Goal: Information Seeking & Learning: Find specific page/section

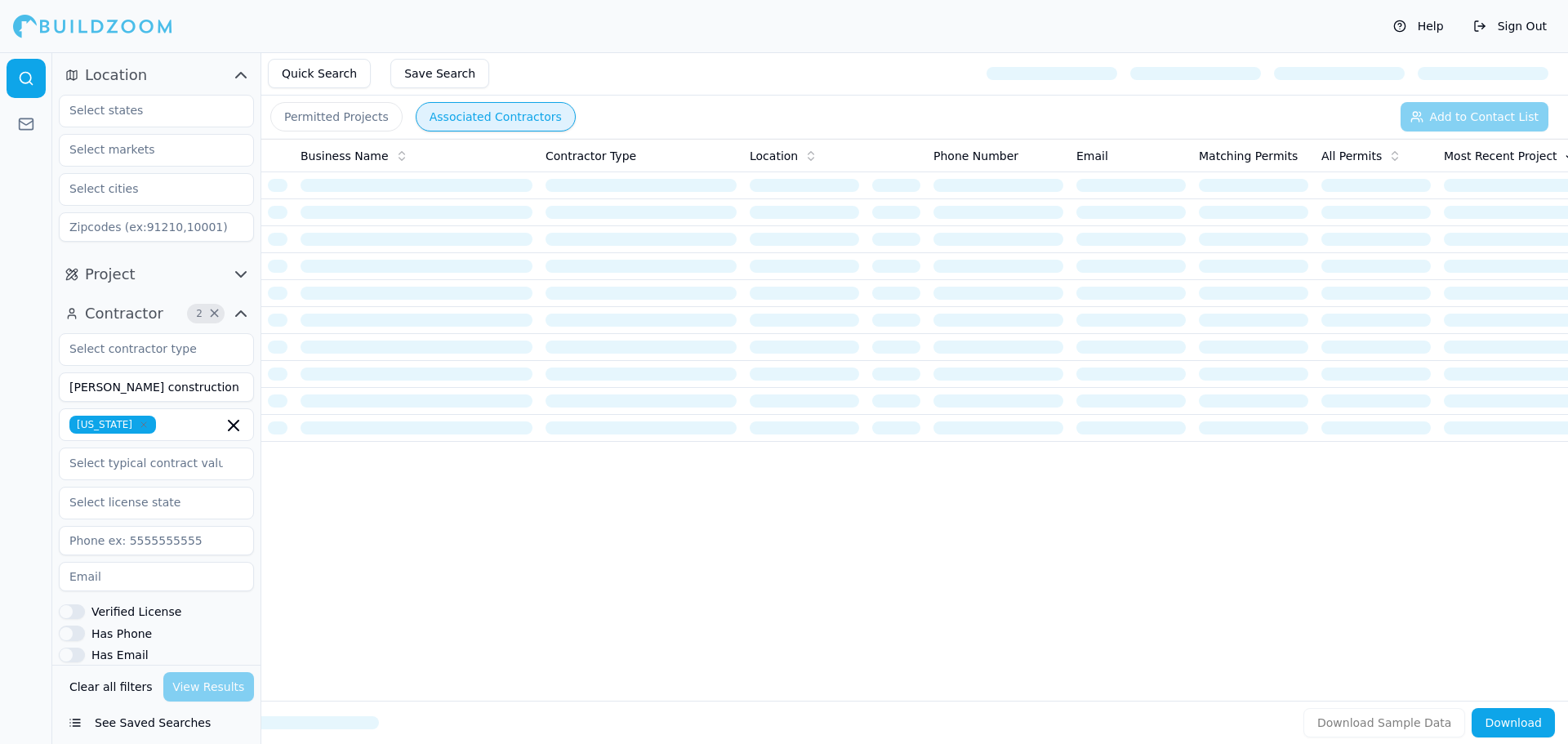
click at [103, 685] on button "Clear all filters" at bounding box center [110, 687] width 91 height 29
click at [131, 393] on input at bounding box center [156, 387] width 195 height 29
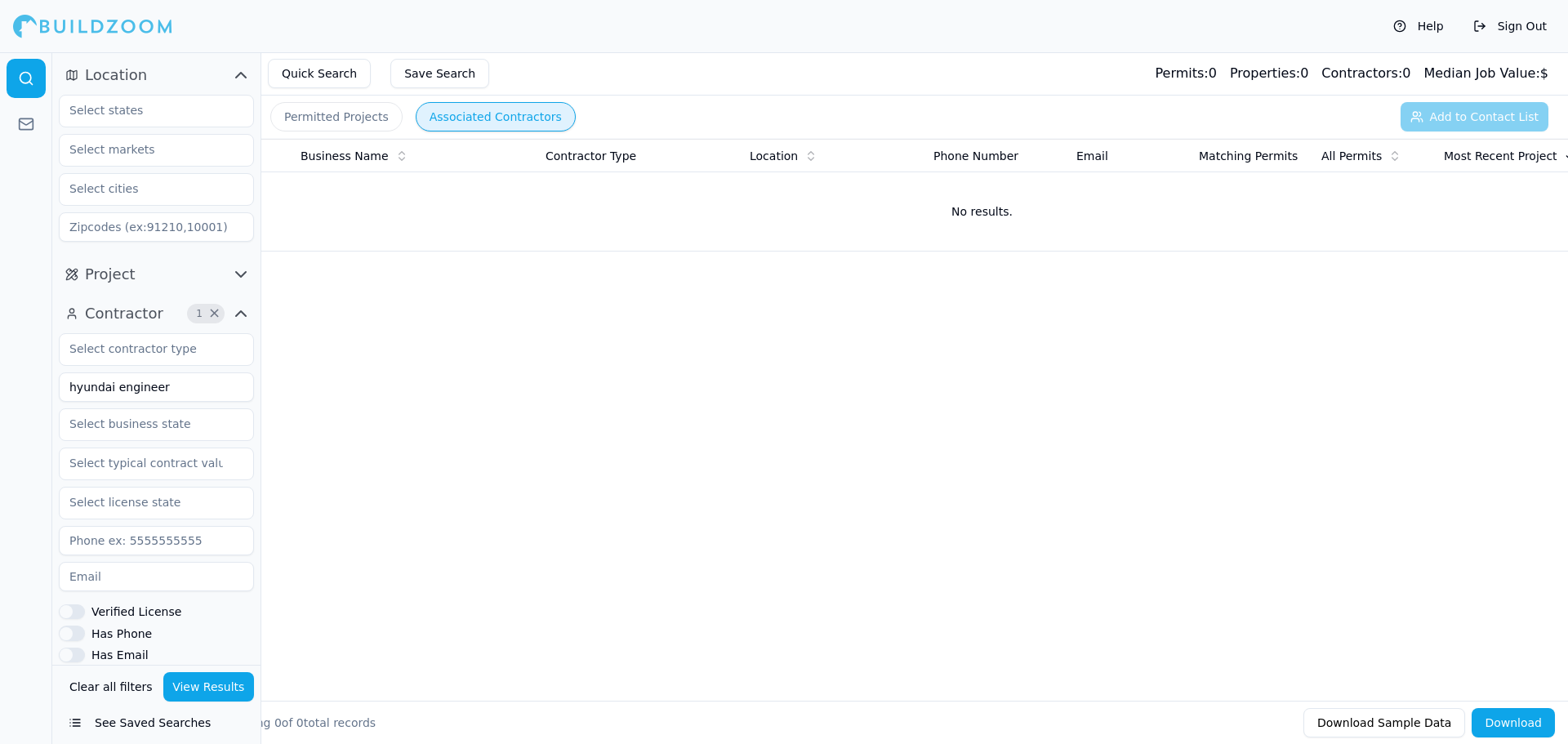
type input "hyundai engineer"
click at [189, 691] on button "View Results" at bounding box center [208, 687] width 91 height 29
click at [354, 118] on button "Permitted Projects" at bounding box center [336, 117] width 133 height 29
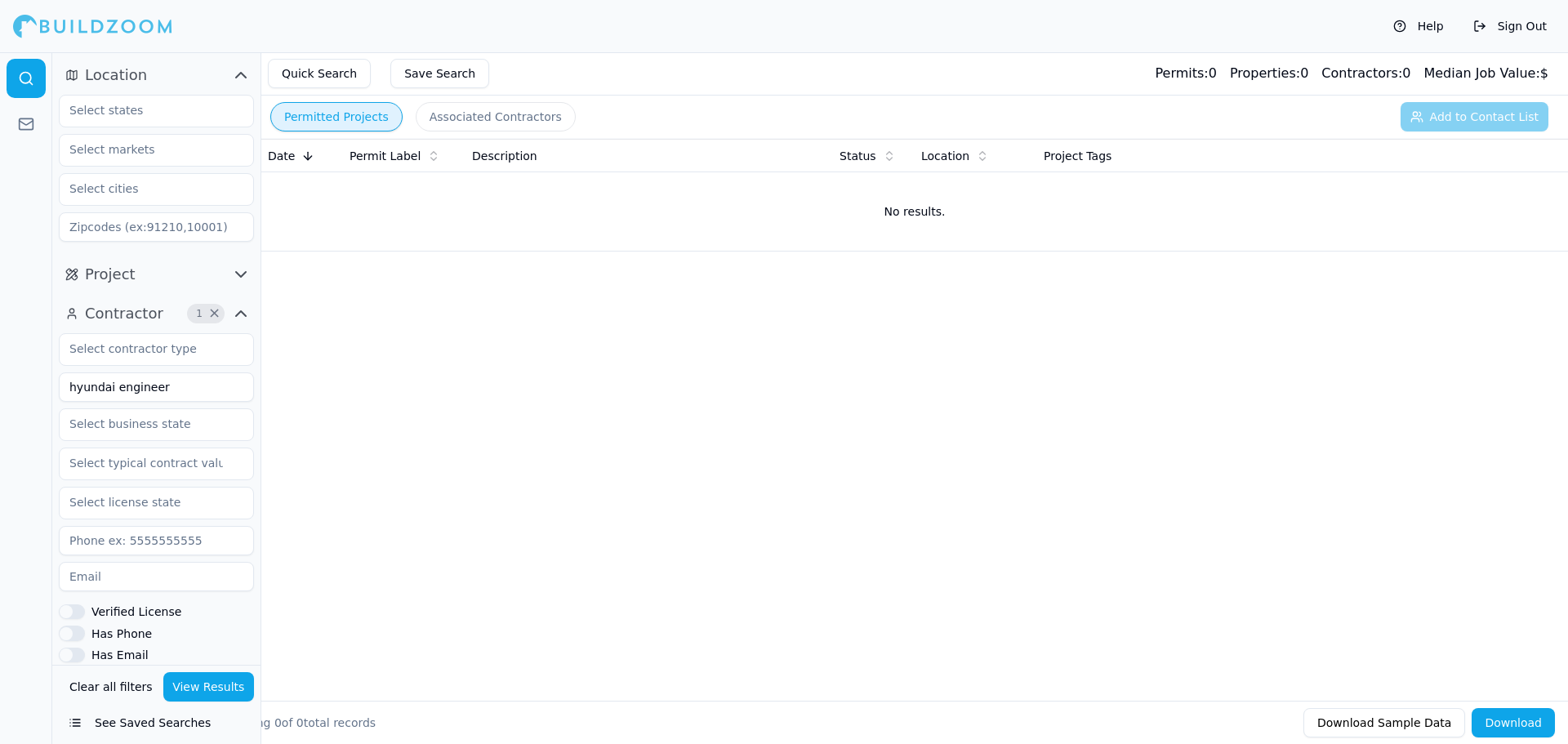
click at [107, 689] on button "Clear all filters" at bounding box center [110, 687] width 91 height 29
click at [143, 117] on input "text" at bounding box center [146, 110] width 173 height 29
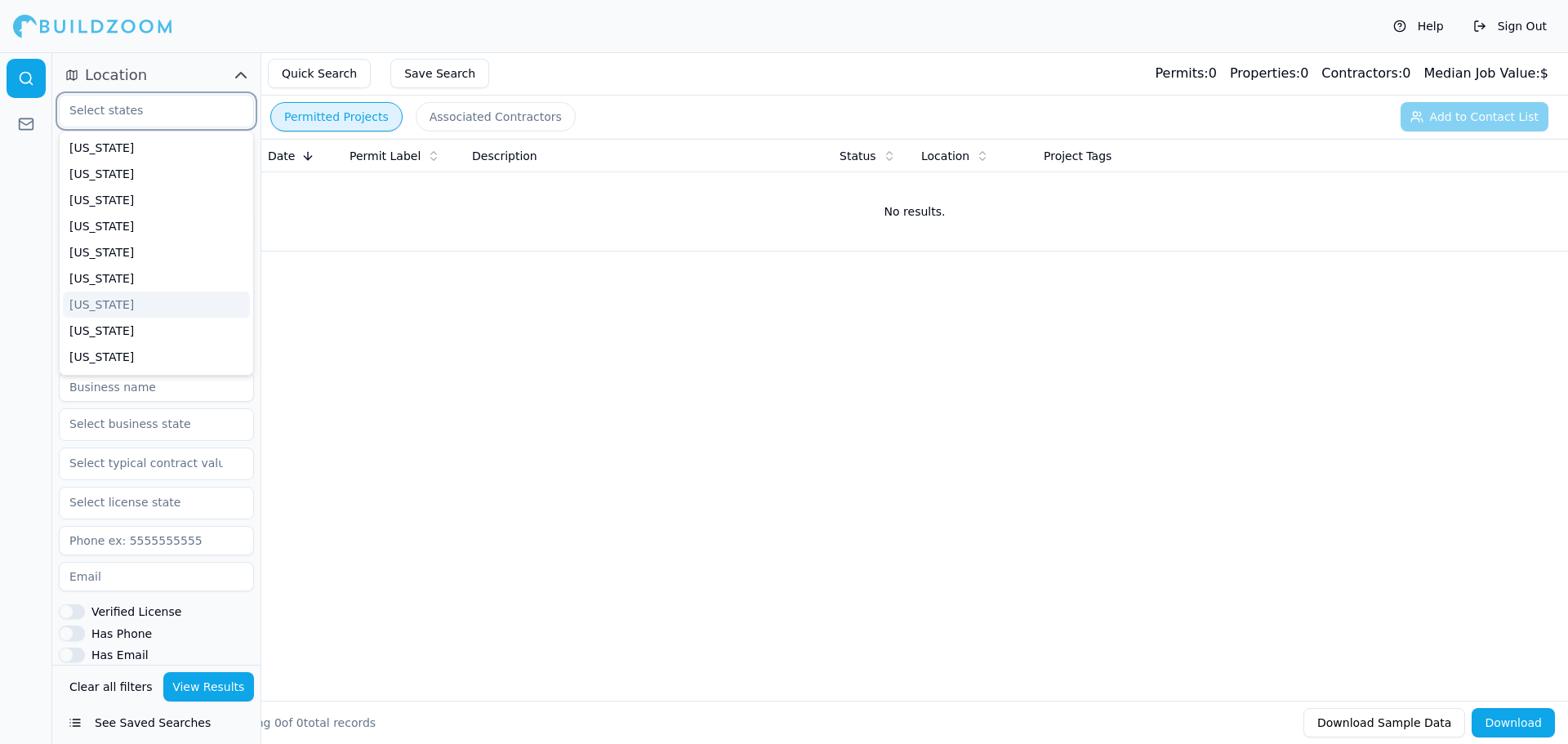
scroll to position [82, 0]
click at [112, 322] on div "[US_STATE]" at bounding box center [156, 327] width 187 height 27
click at [323, 306] on div "Date Permit Label Description Status Location Project Tags No results." at bounding box center [914, 393] width 1307 height 509
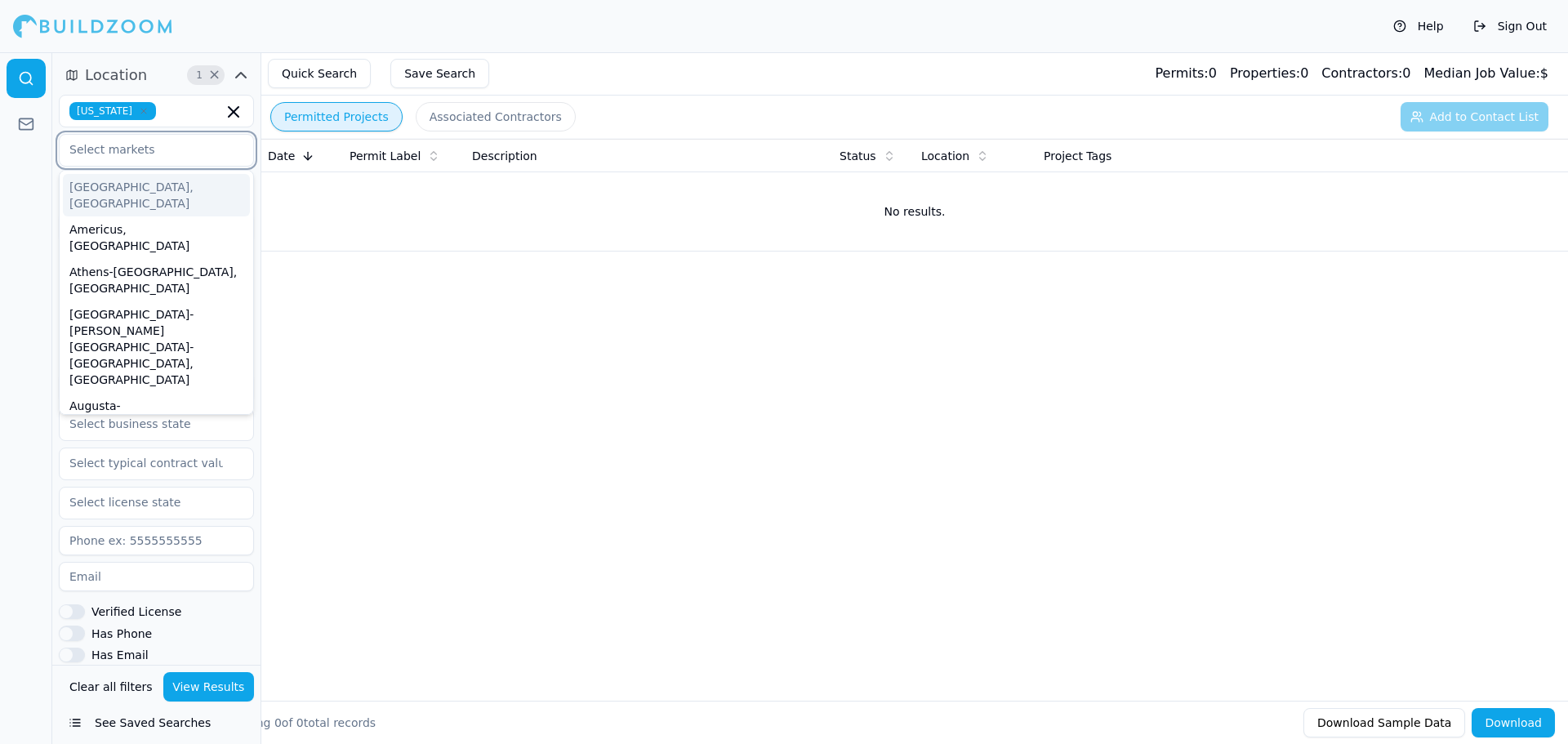
click at [180, 155] on input "text" at bounding box center [146, 149] width 173 height 29
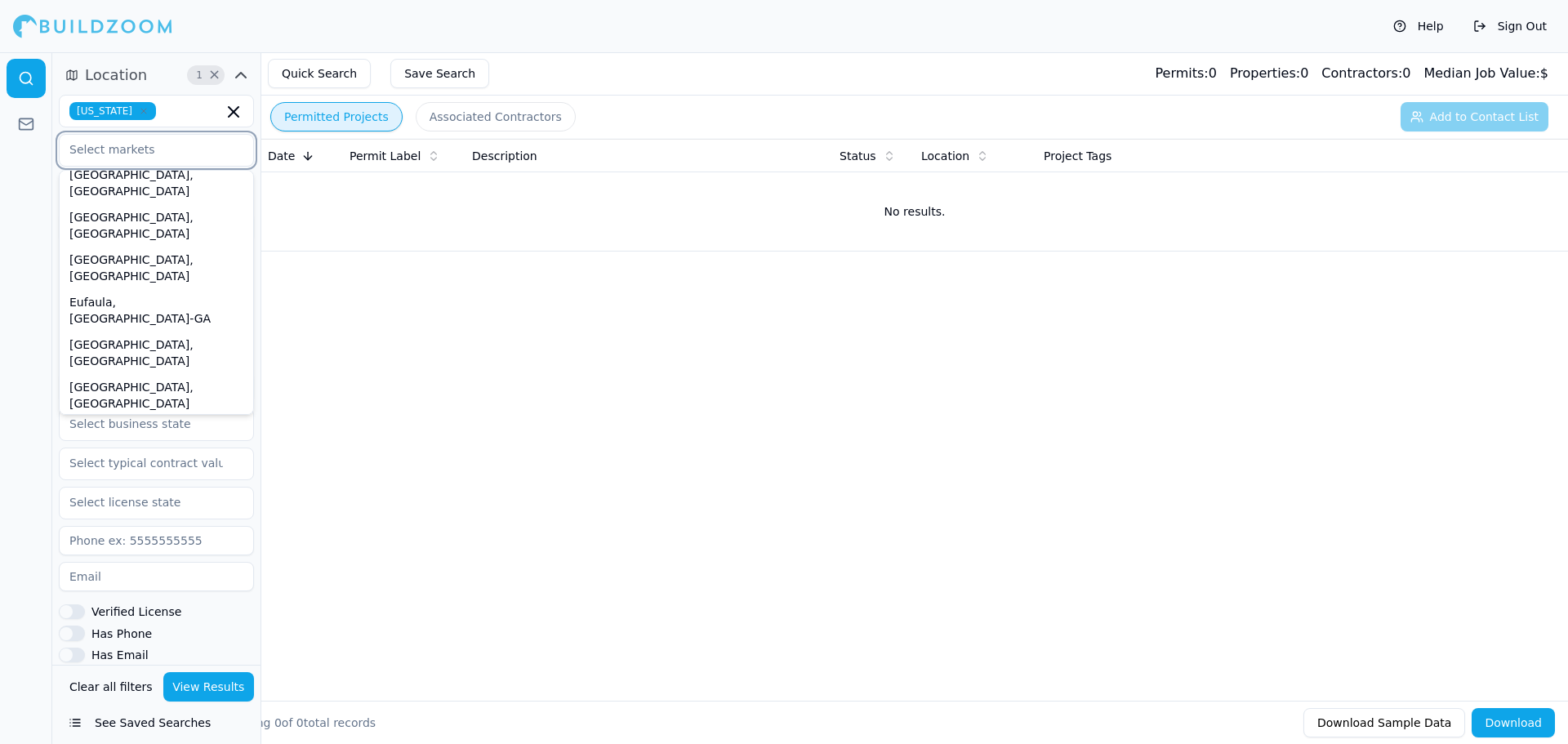
scroll to position [625, 0]
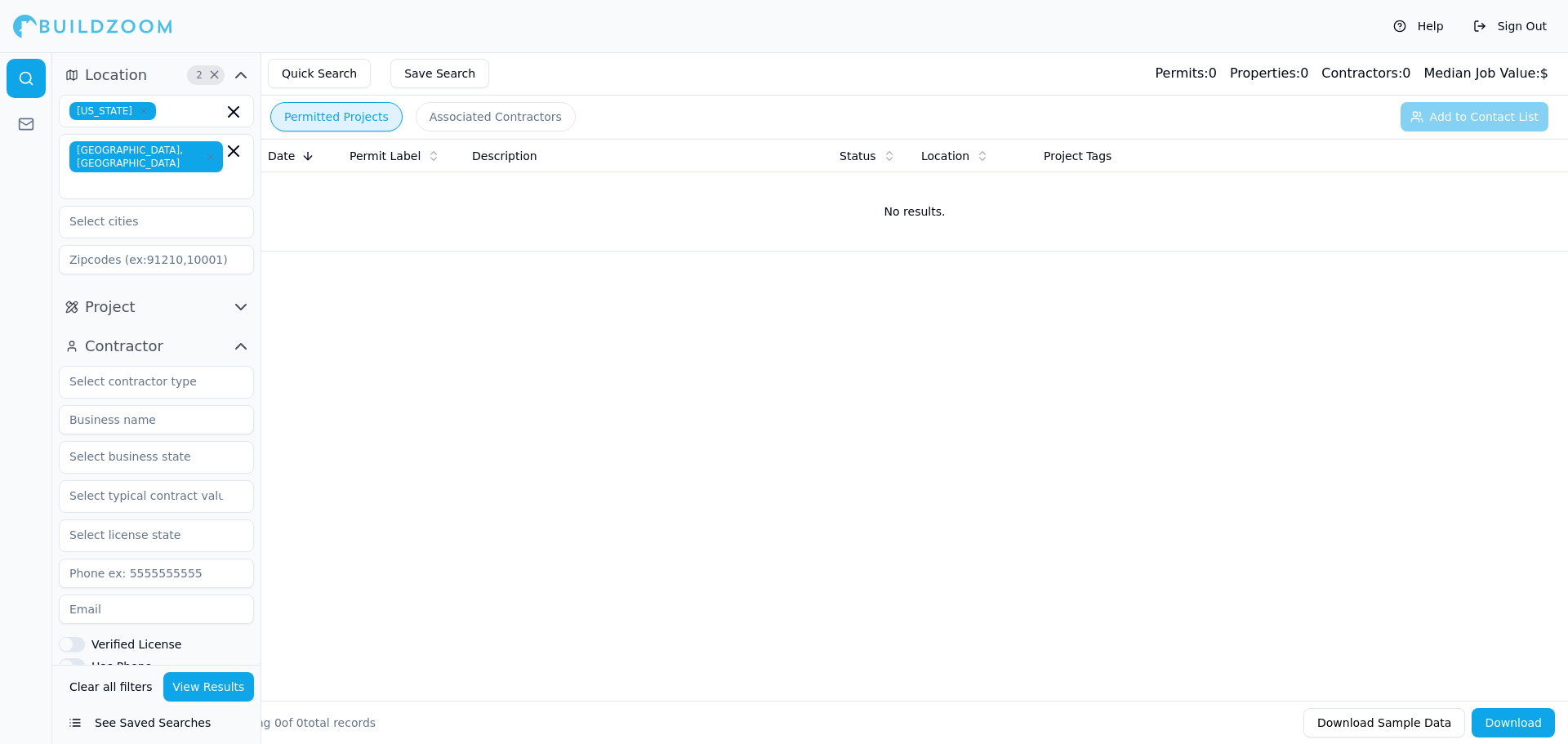
click at [388, 360] on div "Date Permit Label Description Status Location Project Tags No results." at bounding box center [914, 393] width 1307 height 509
click at [201, 686] on button "View Results" at bounding box center [208, 687] width 91 height 29
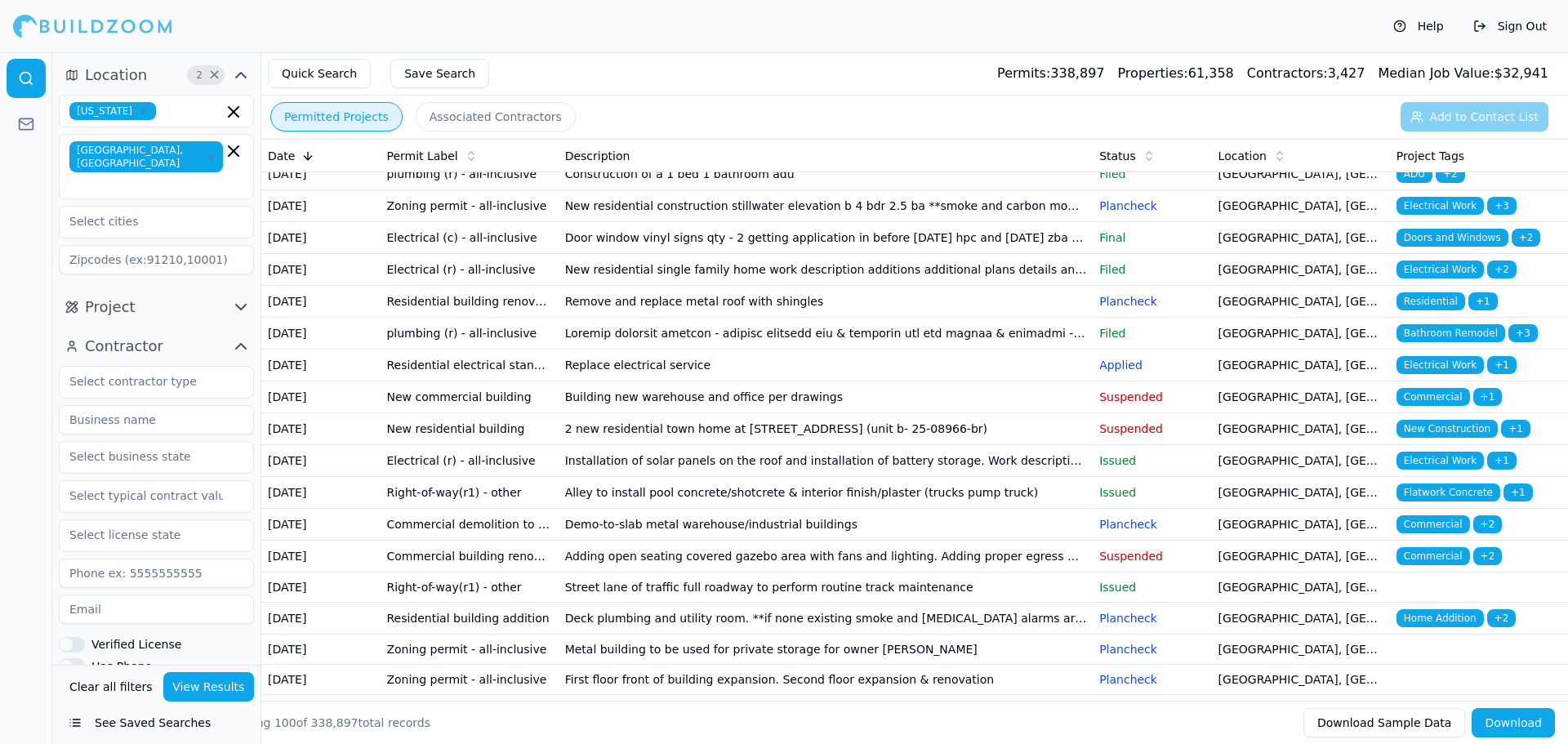
scroll to position [2203, 0]
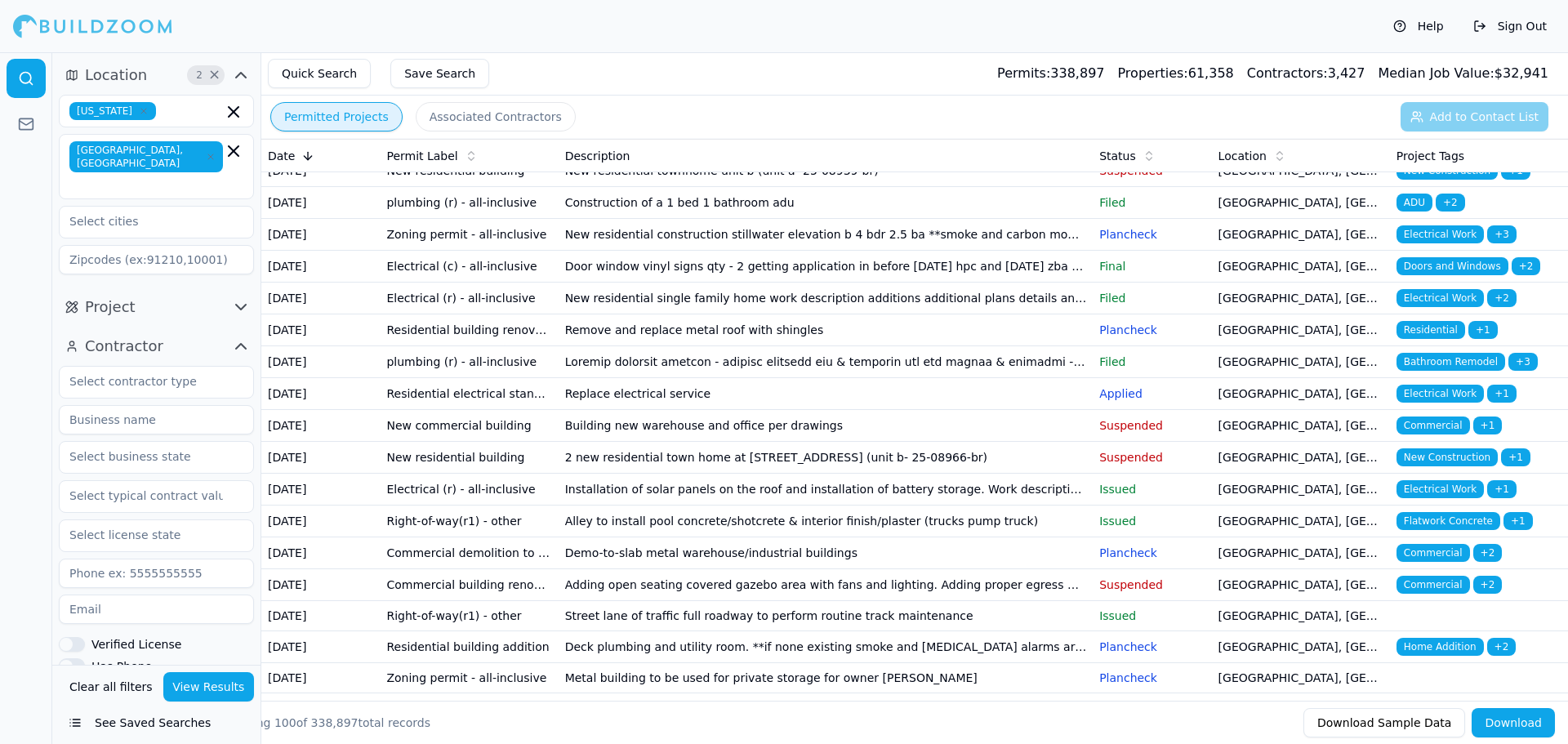
click at [466, 118] on button "Associated Contractors" at bounding box center [495, 117] width 160 height 29
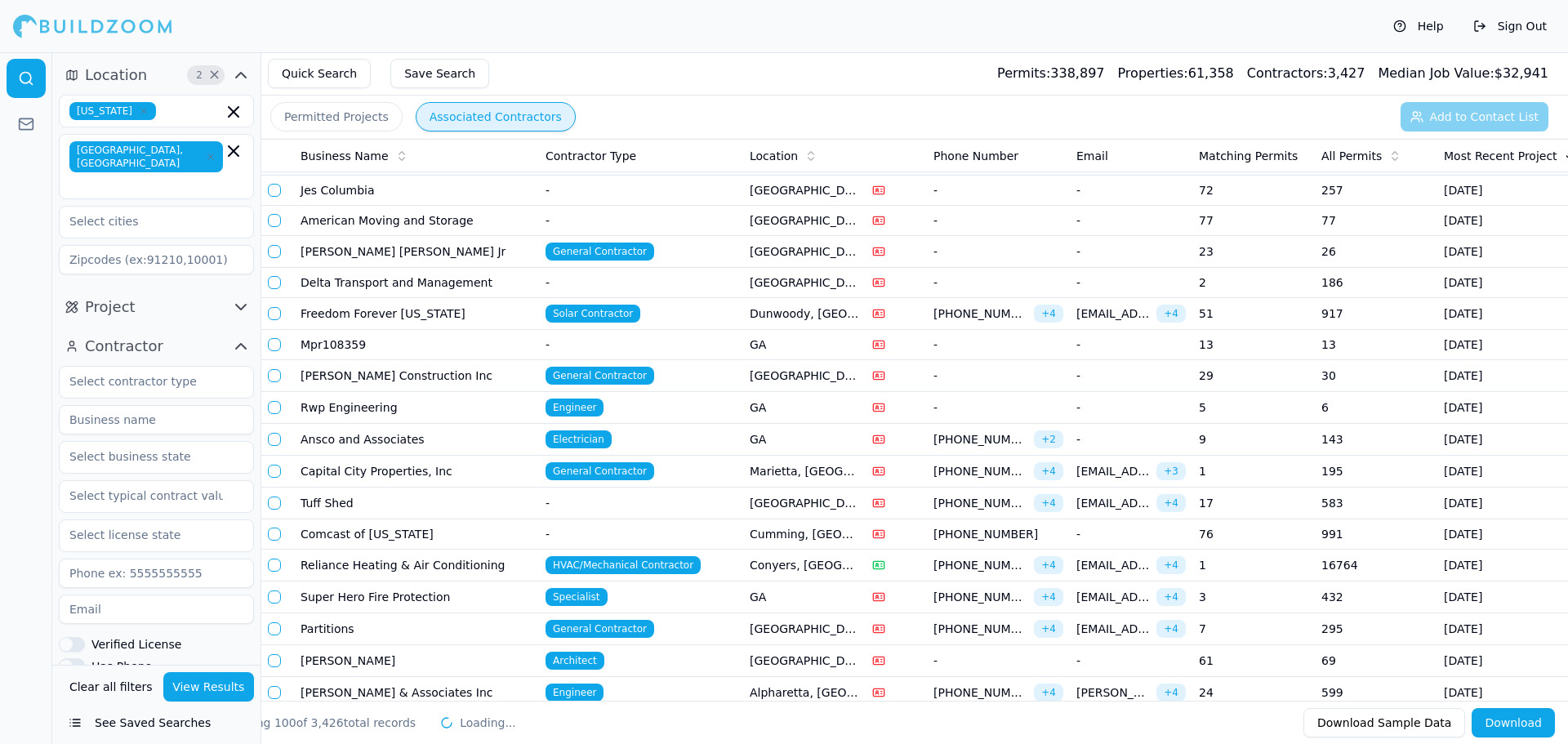
scroll to position [2122, 0]
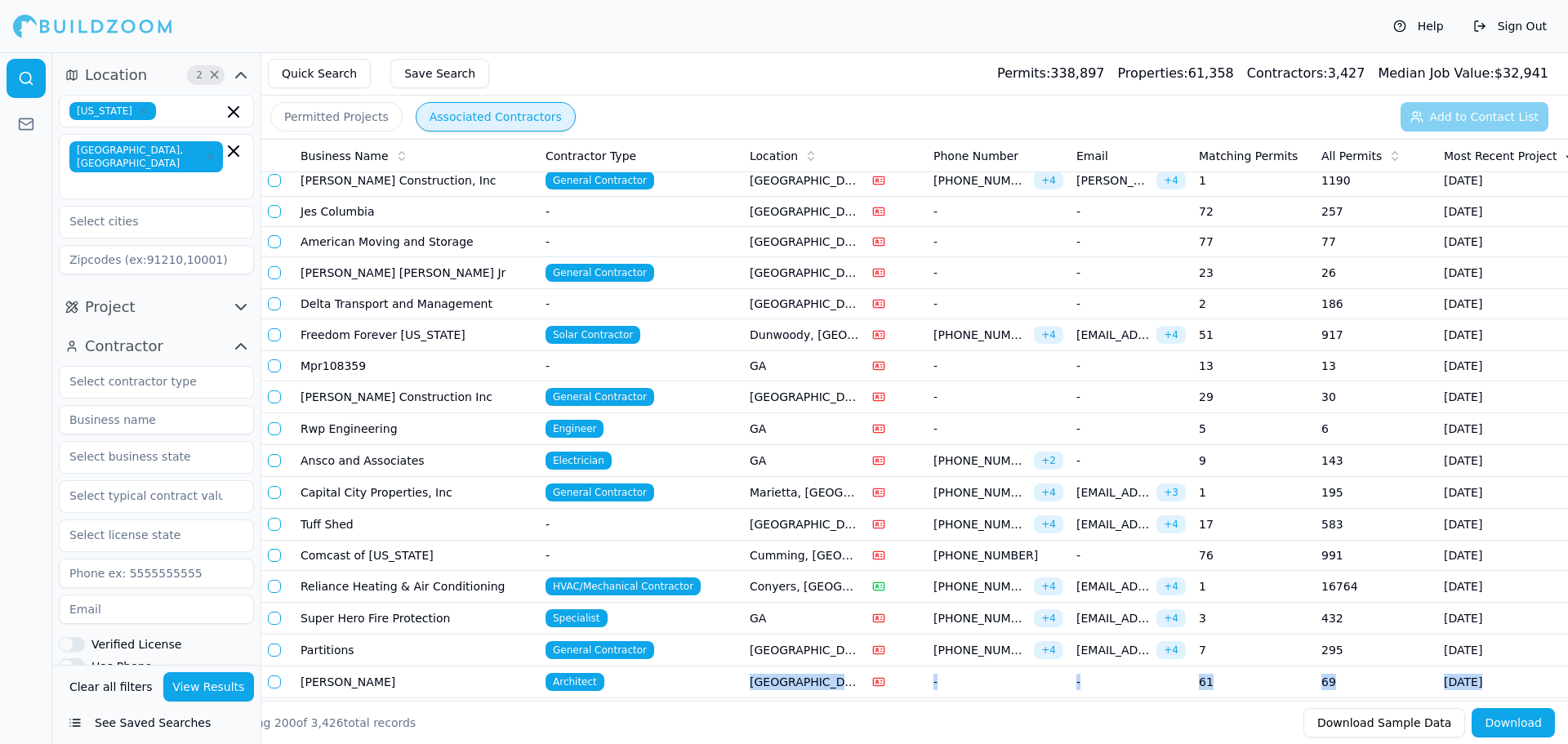
drag, startPoint x: 573, startPoint y: 698, endPoint x: 744, endPoint y: 695, distance: 171.0
click at [930, 715] on div "Showing 200 of 3,426 total records Download Sample Data Download" at bounding box center [889, 722] width 1359 height 43
click at [1392, 158] on icon at bounding box center [1395, 158] width 6 height 2
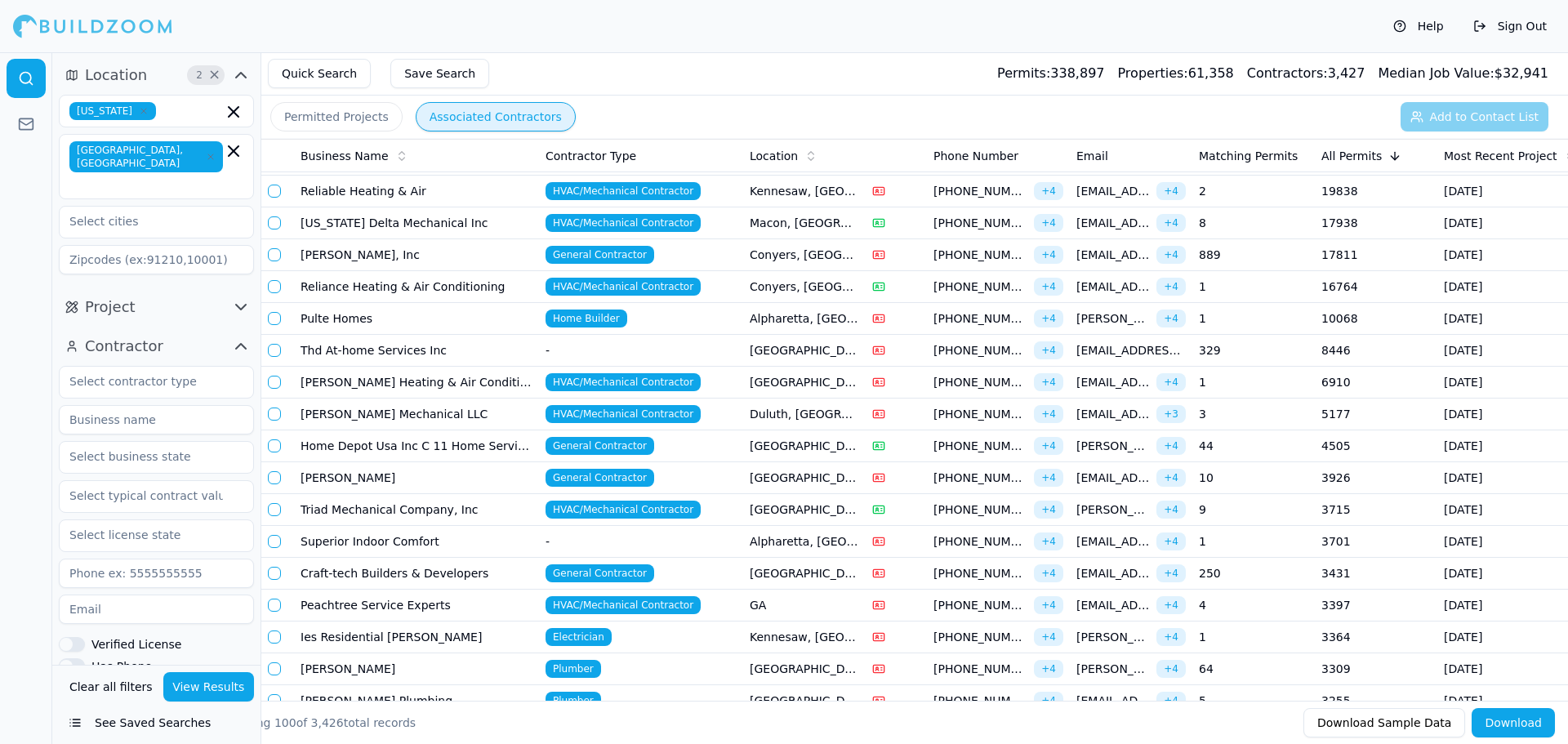
scroll to position [0, 0]
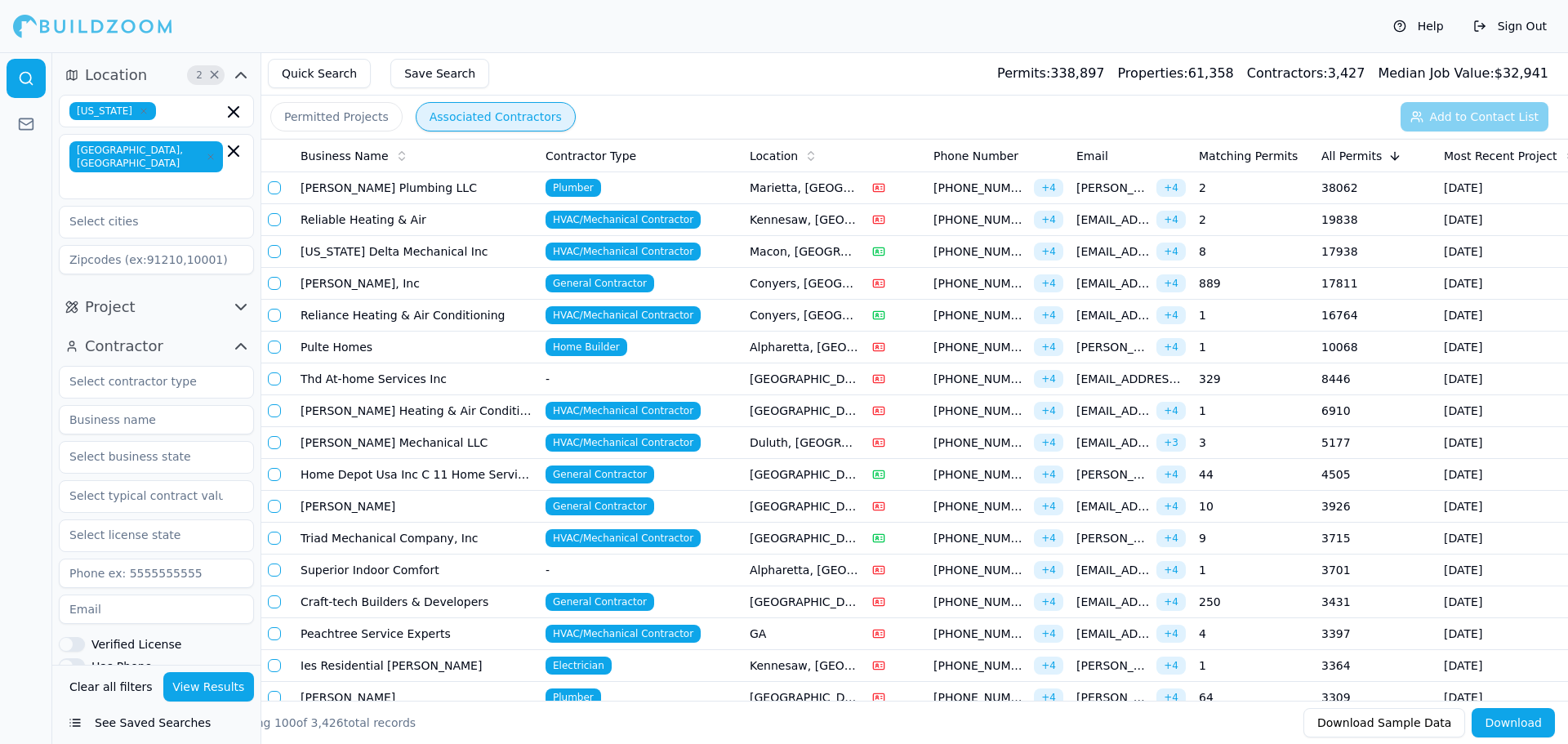
click at [1525, 723] on button "Download" at bounding box center [1513, 722] width 84 height 29
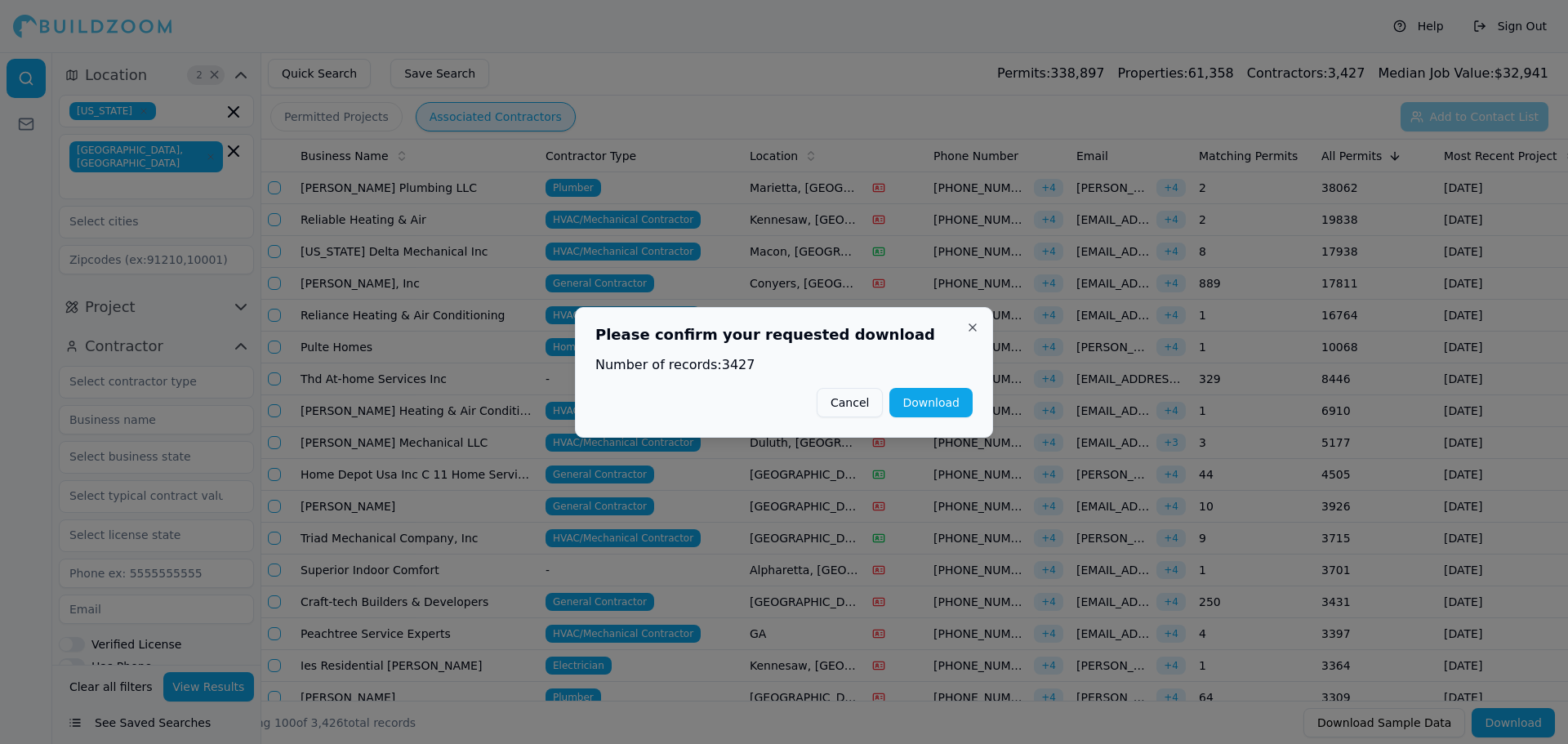
click at [948, 406] on button "Download" at bounding box center [930, 403] width 84 height 29
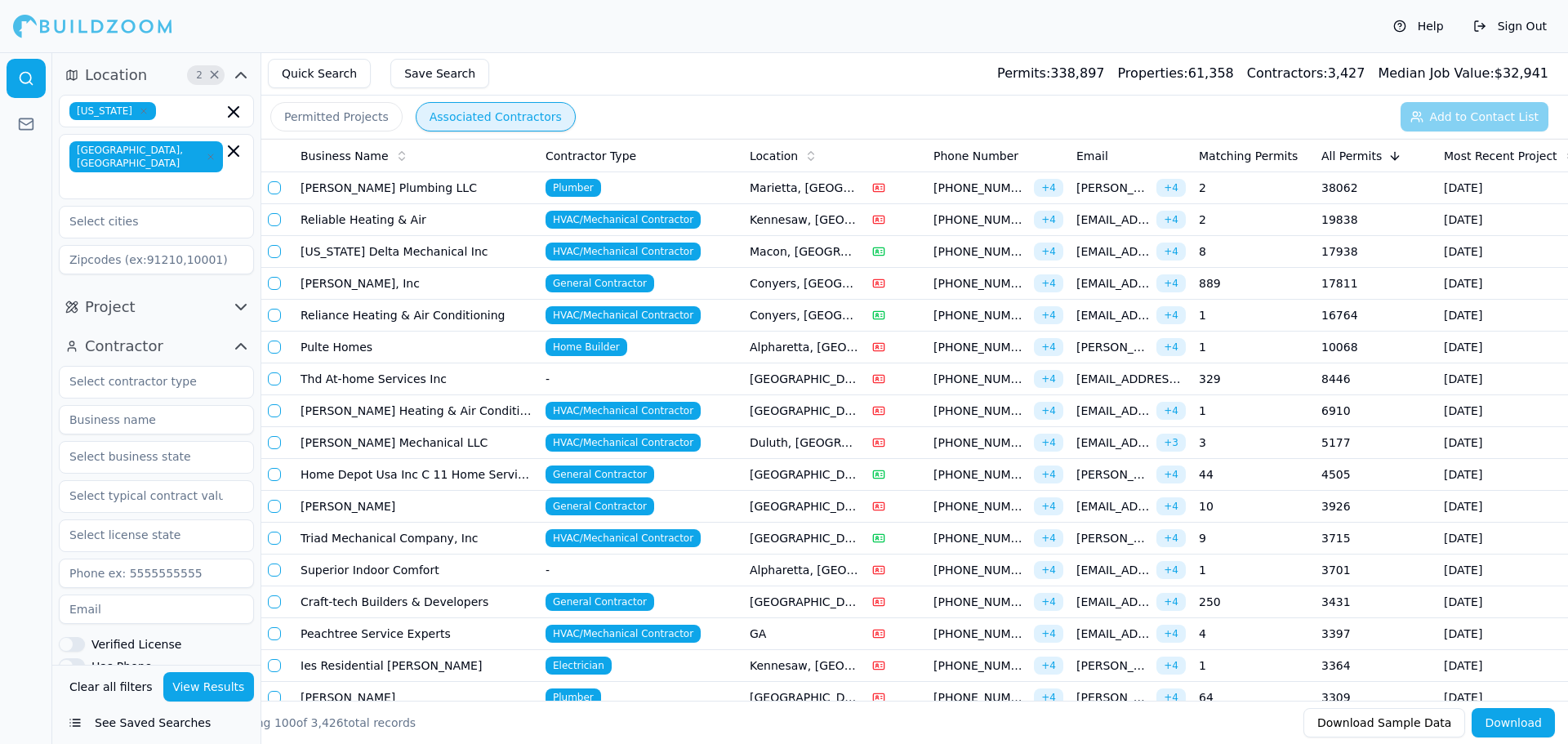
click at [402, 219] on td "Reliable Heating & Air" at bounding box center [416, 220] width 245 height 31
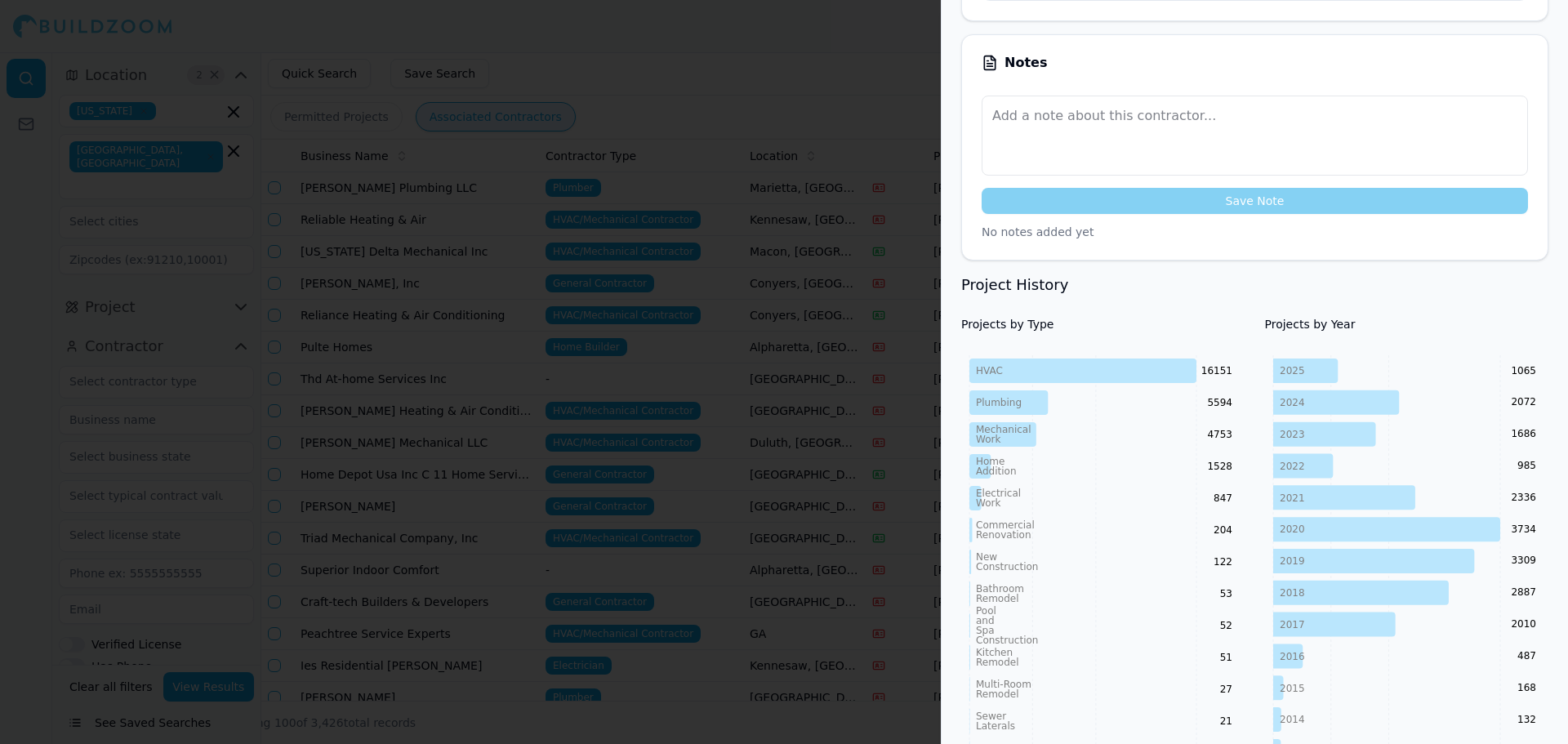
scroll to position [489, 0]
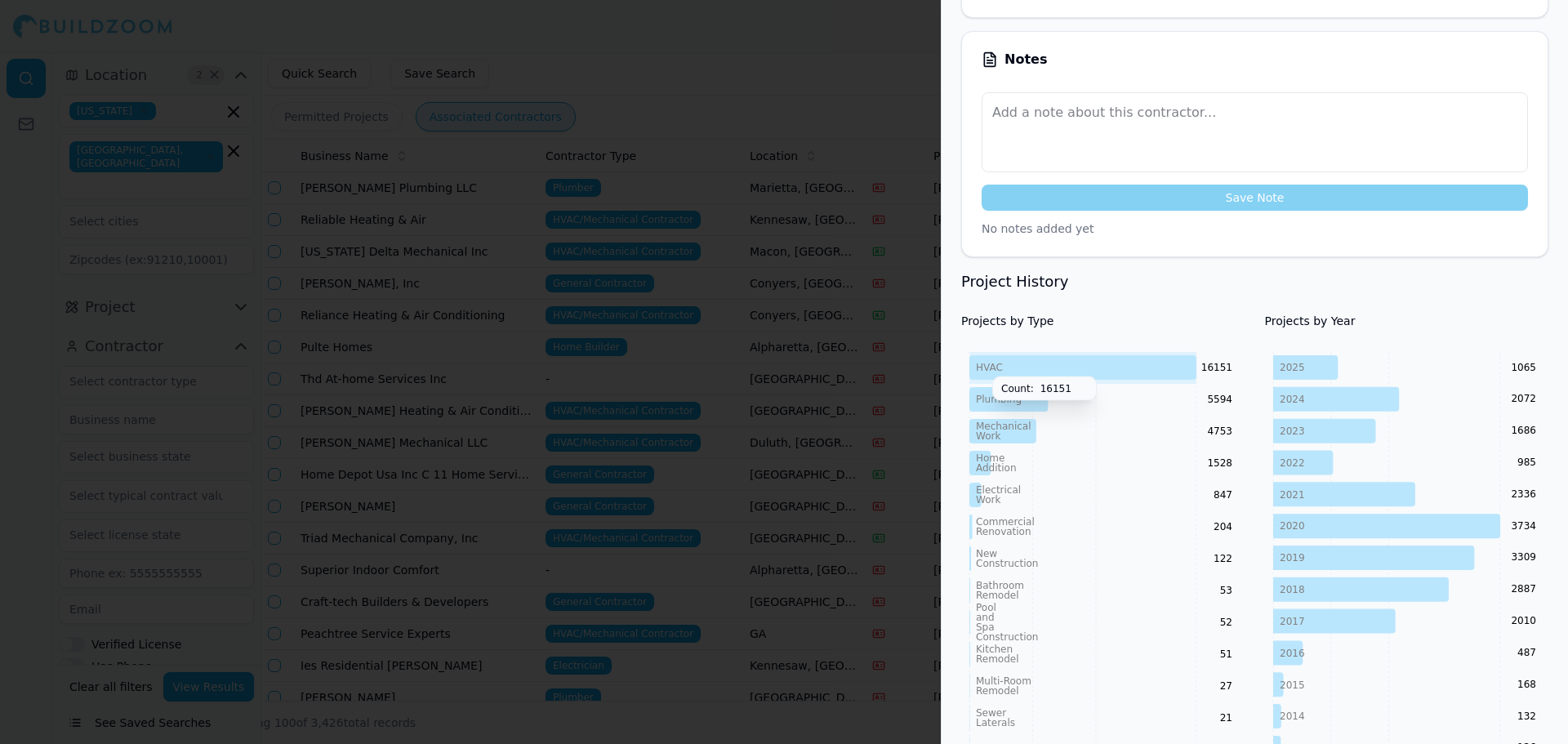
click at [1105, 355] on icon at bounding box center [1082, 367] width 227 height 25
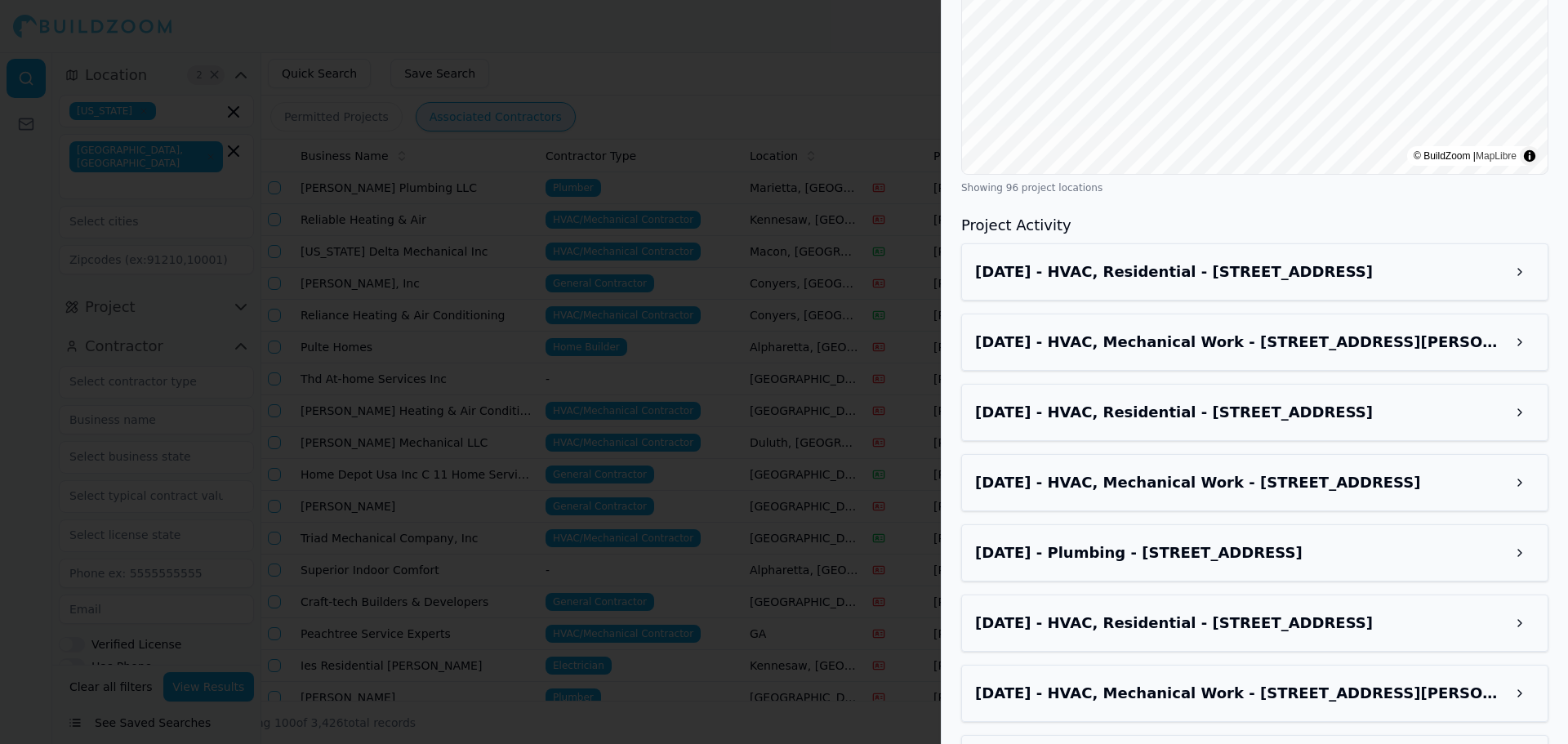
scroll to position [1959, 0]
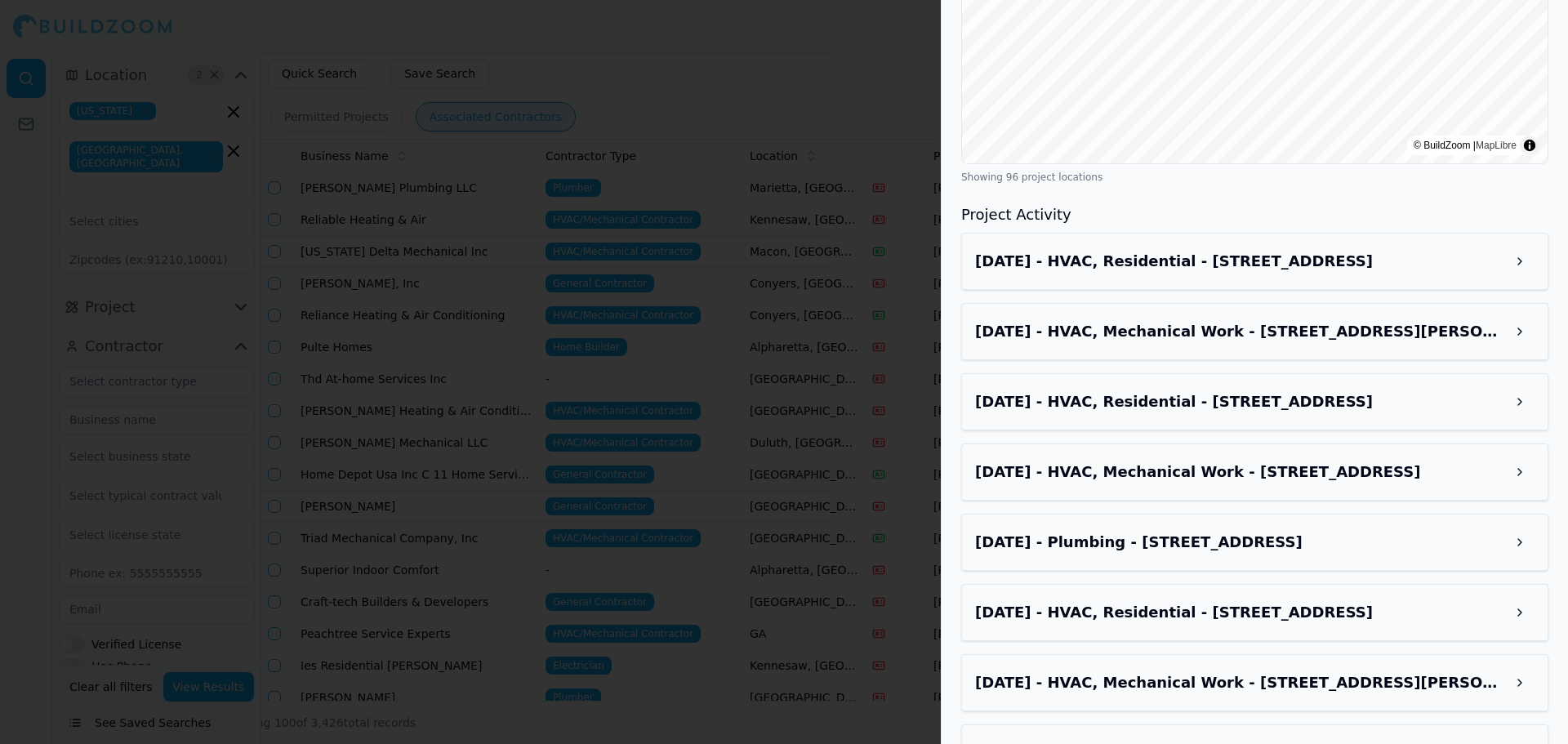
click at [1521, 247] on button at bounding box center [1520, 261] width 29 height 29
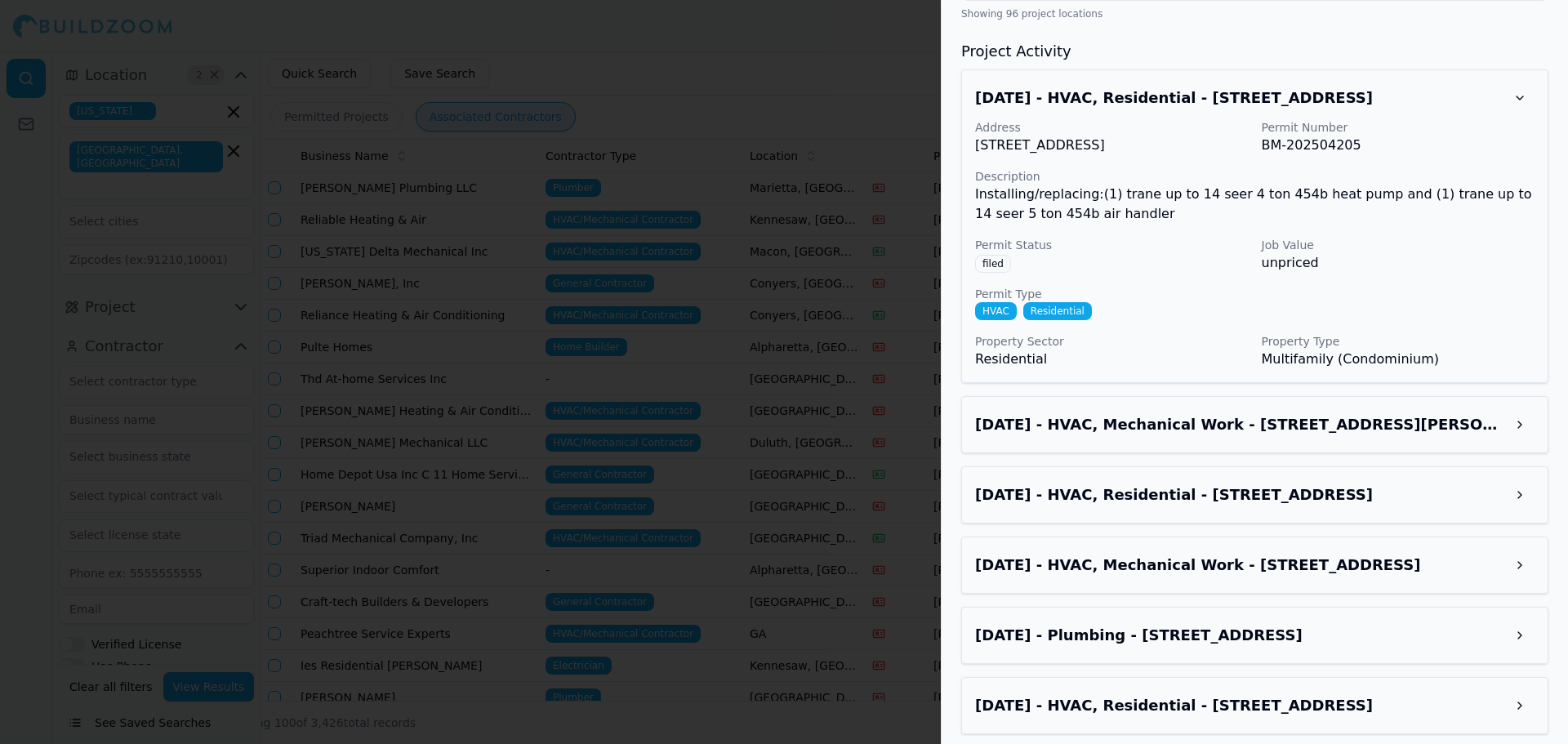
scroll to position [2203, 0]
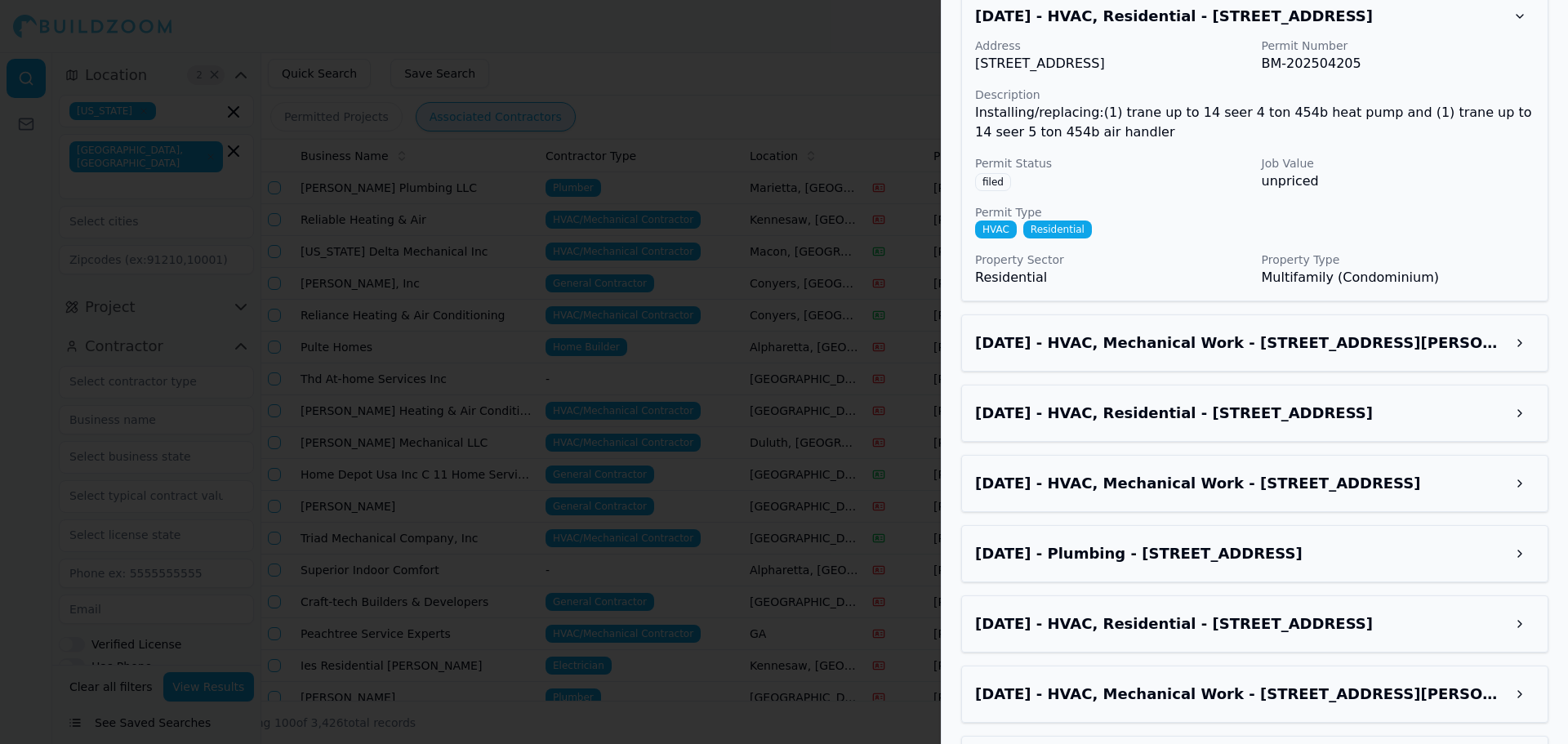
click at [1430, 331] on h3 "[DATE] - HVAC, Mechanical Work - [STREET_ADDRESS][PERSON_NAME]" at bounding box center [1240, 342] width 530 height 23
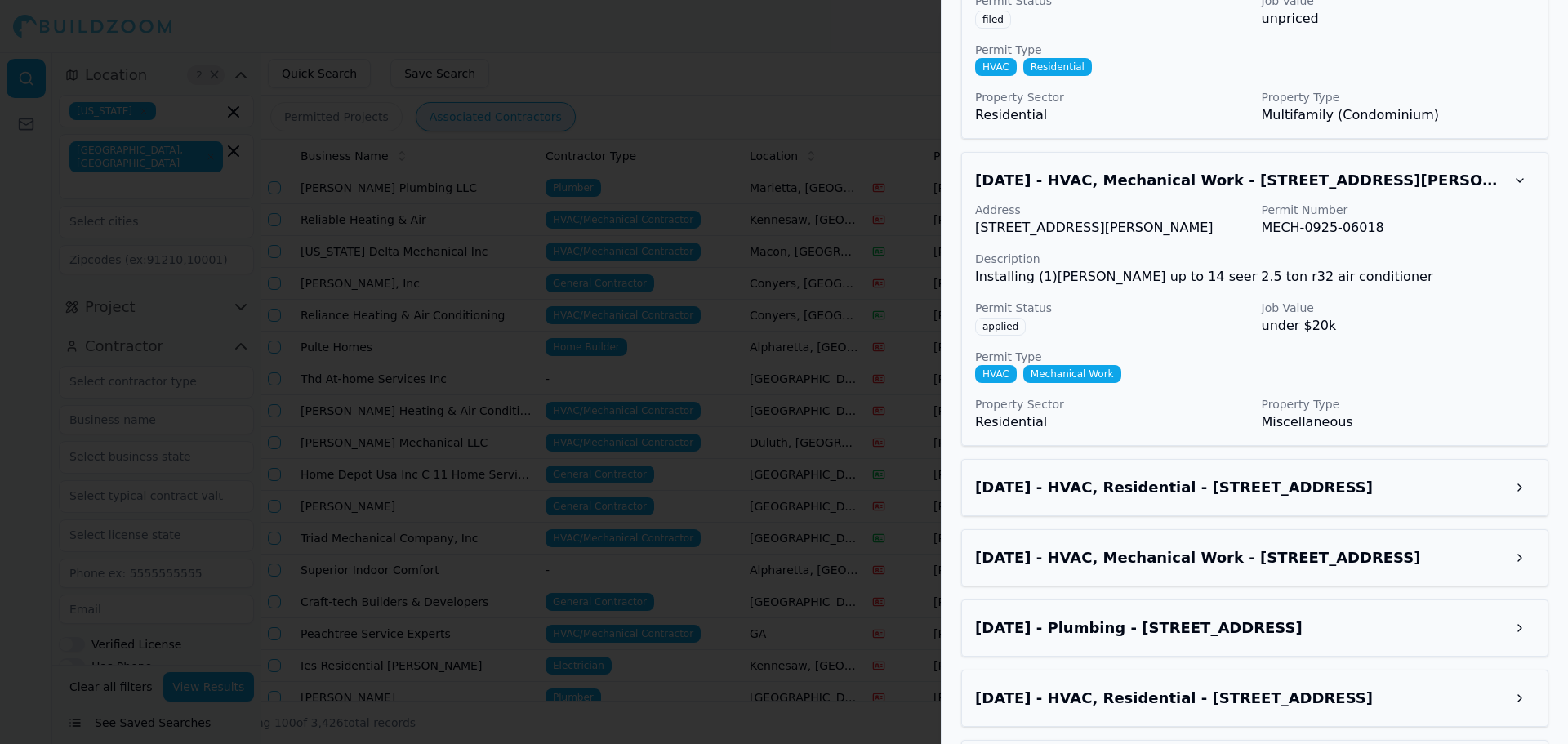
scroll to position [2368, 0]
click at [1423, 475] on h3 "[DATE] - HVAC, Residential - [STREET_ADDRESS]" at bounding box center [1240, 486] width 530 height 23
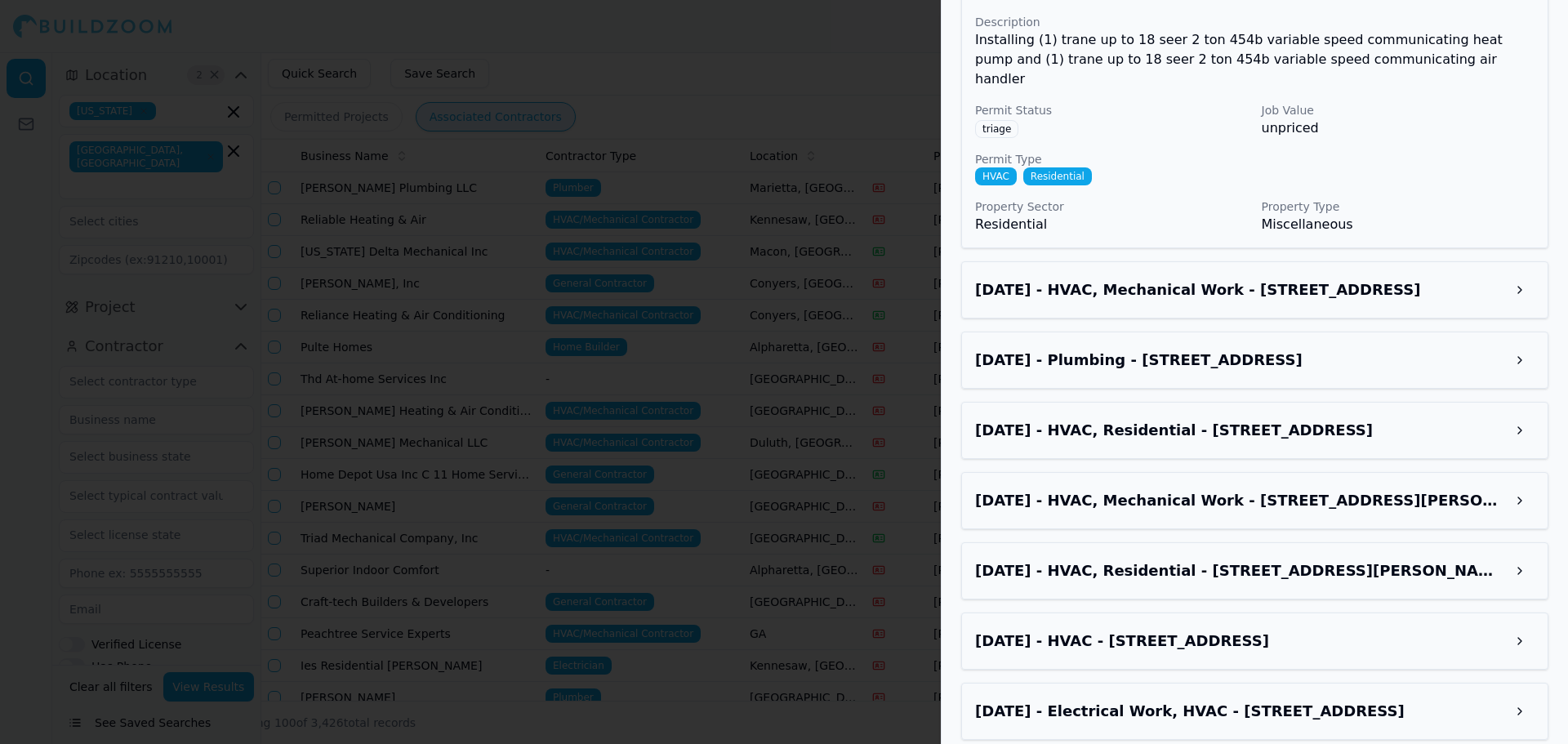
scroll to position [2939, 0]
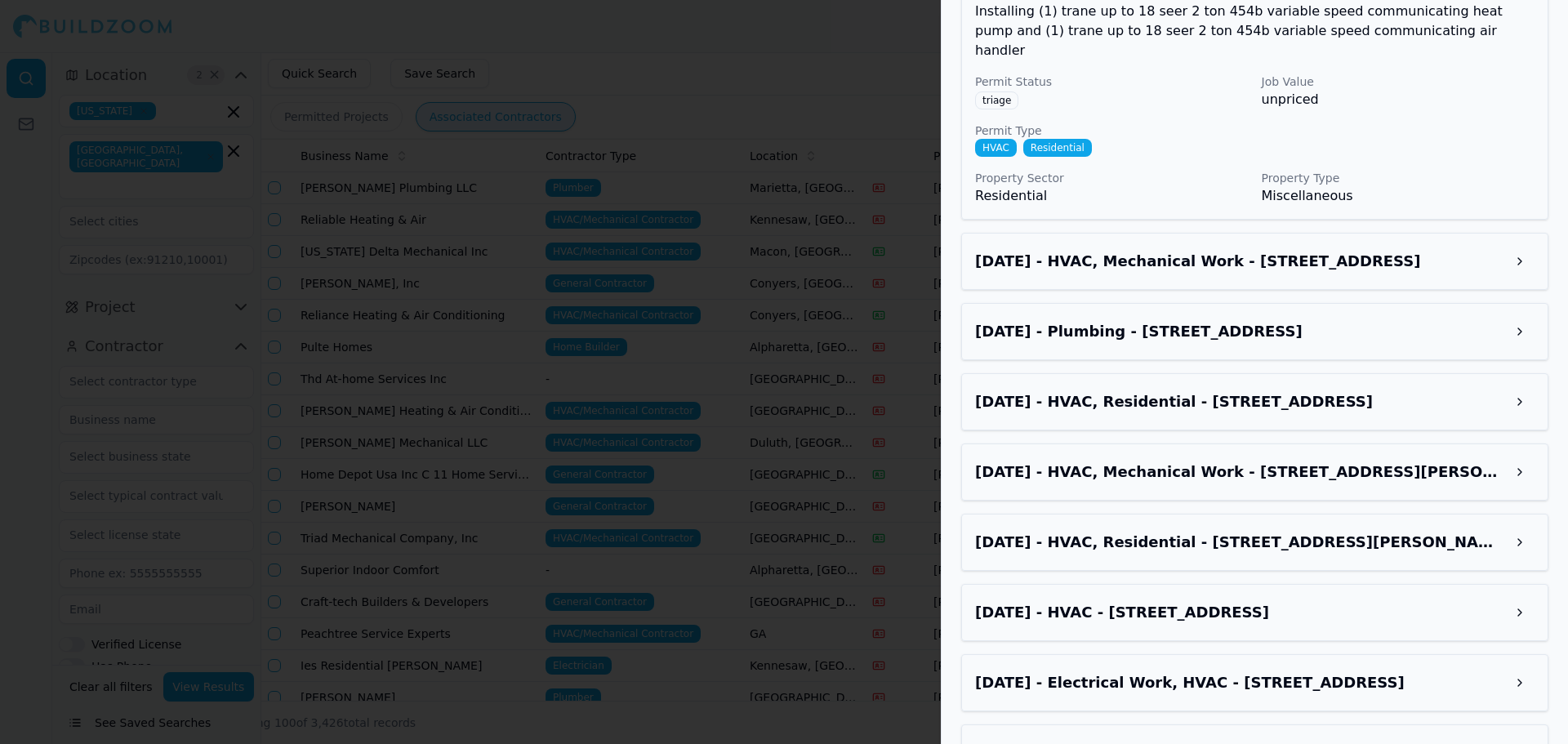
click at [635, 78] on div at bounding box center [784, 372] width 1568 height 744
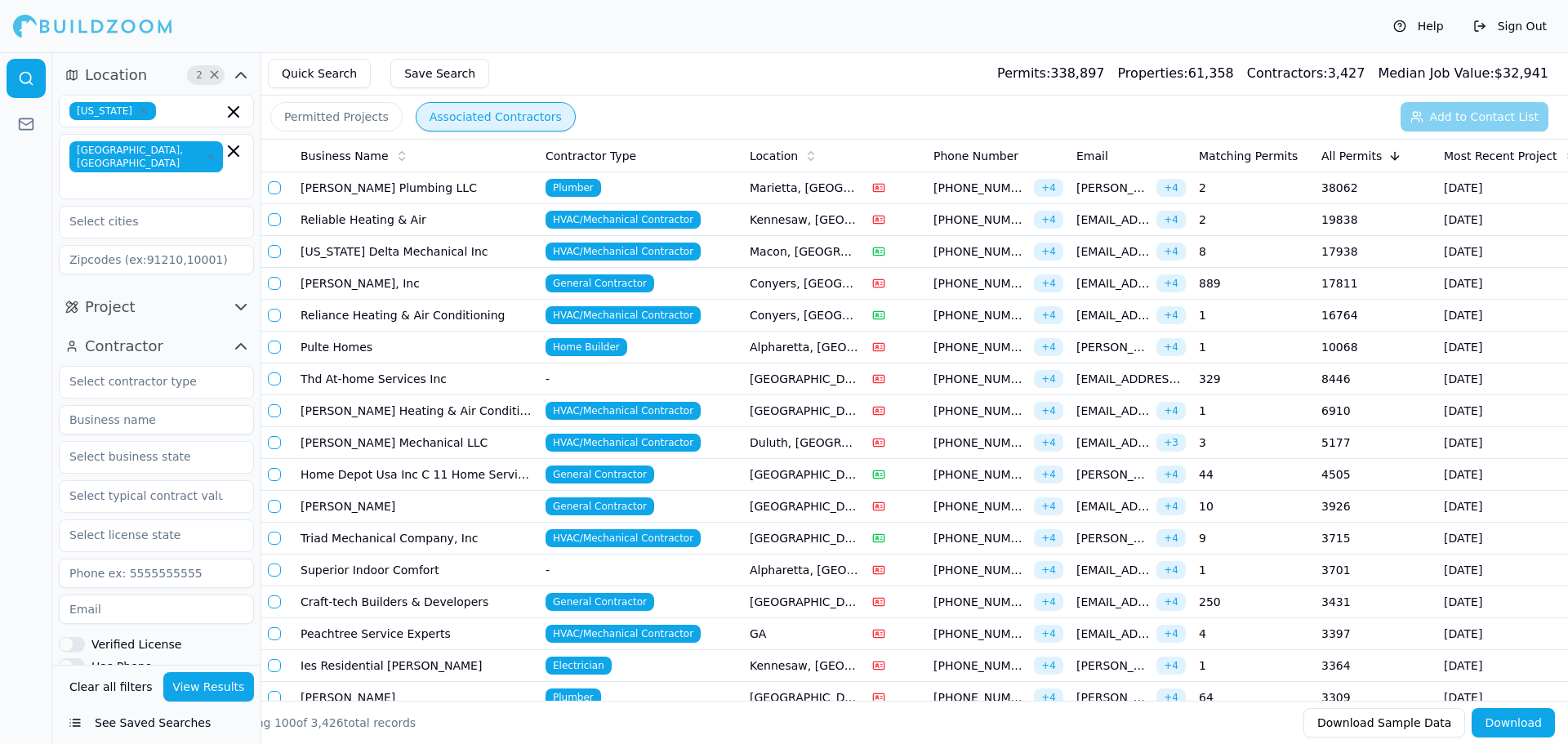
click at [276, 220] on button "button" at bounding box center [273, 219] width 13 height 13
click at [1437, 116] on button "Add to Contact List (1)" at bounding box center [1464, 117] width 168 height 29
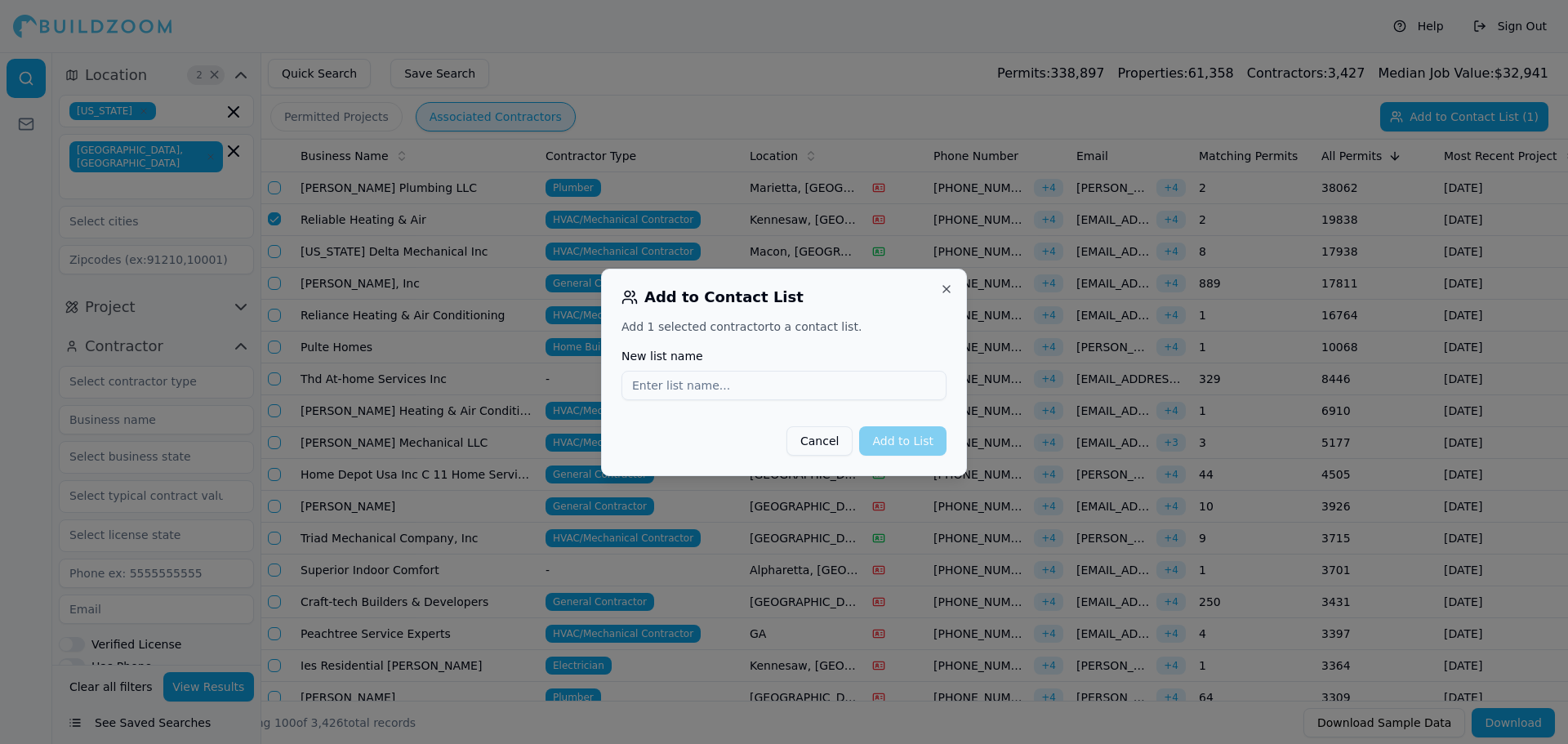
click at [821, 392] on input "New list name" at bounding box center [784, 385] width 325 height 29
type input "Savannah [GEOGRAPHIC_DATA] List"
click at [899, 442] on button "Add to List" at bounding box center [902, 441] width 87 height 29
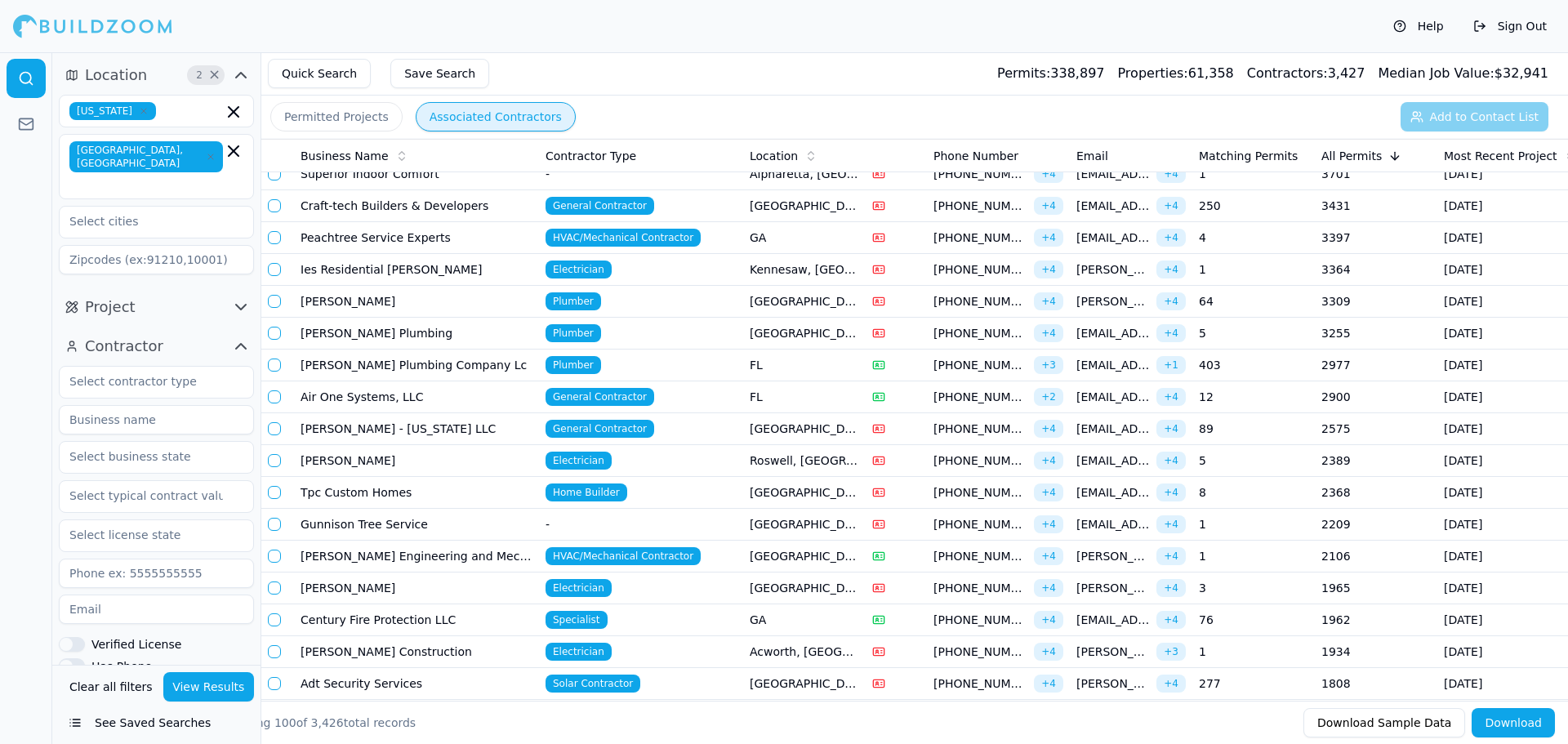
scroll to position [0, 0]
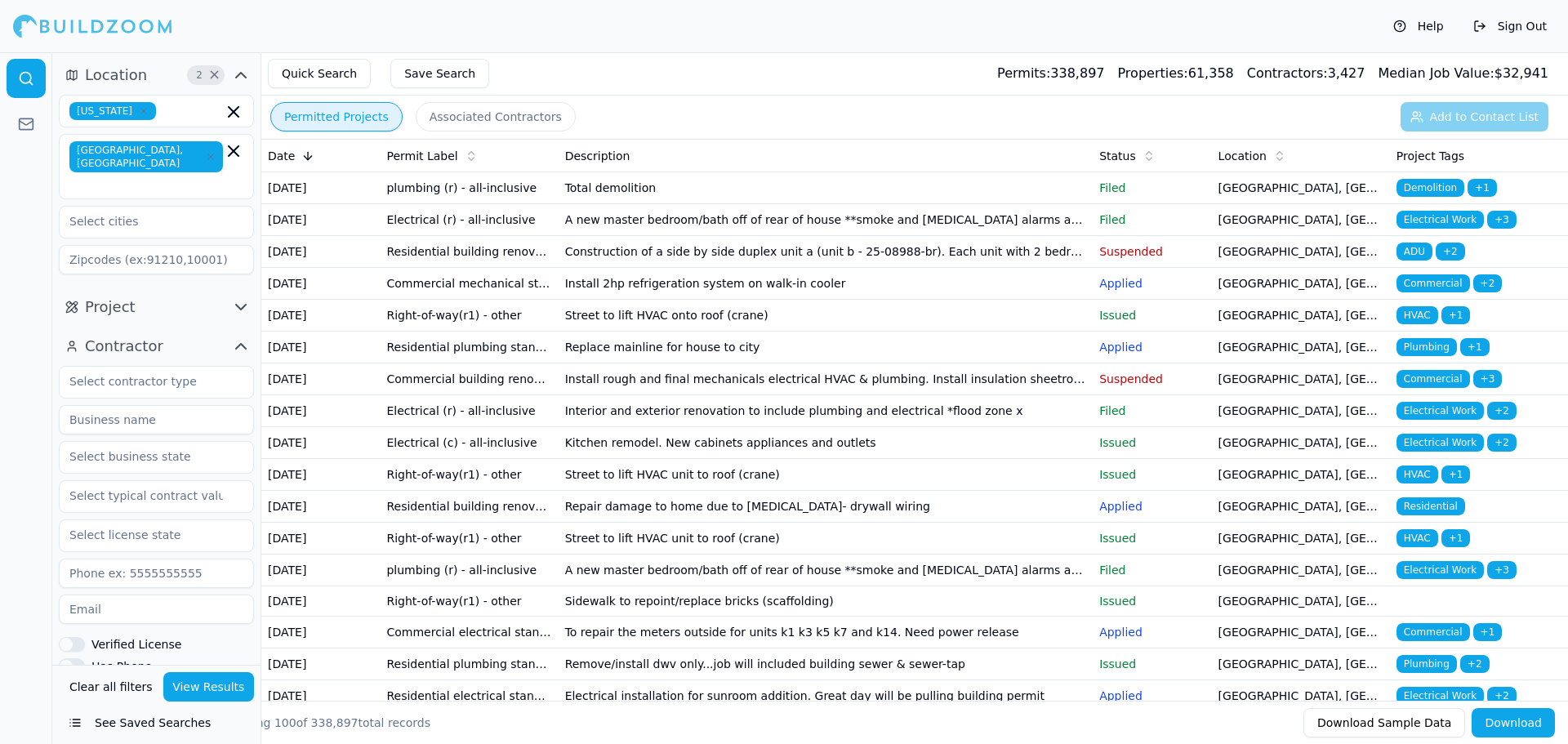
click at [316, 119] on button "Permitted Projects" at bounding box center [336, 117] width 133 height 29
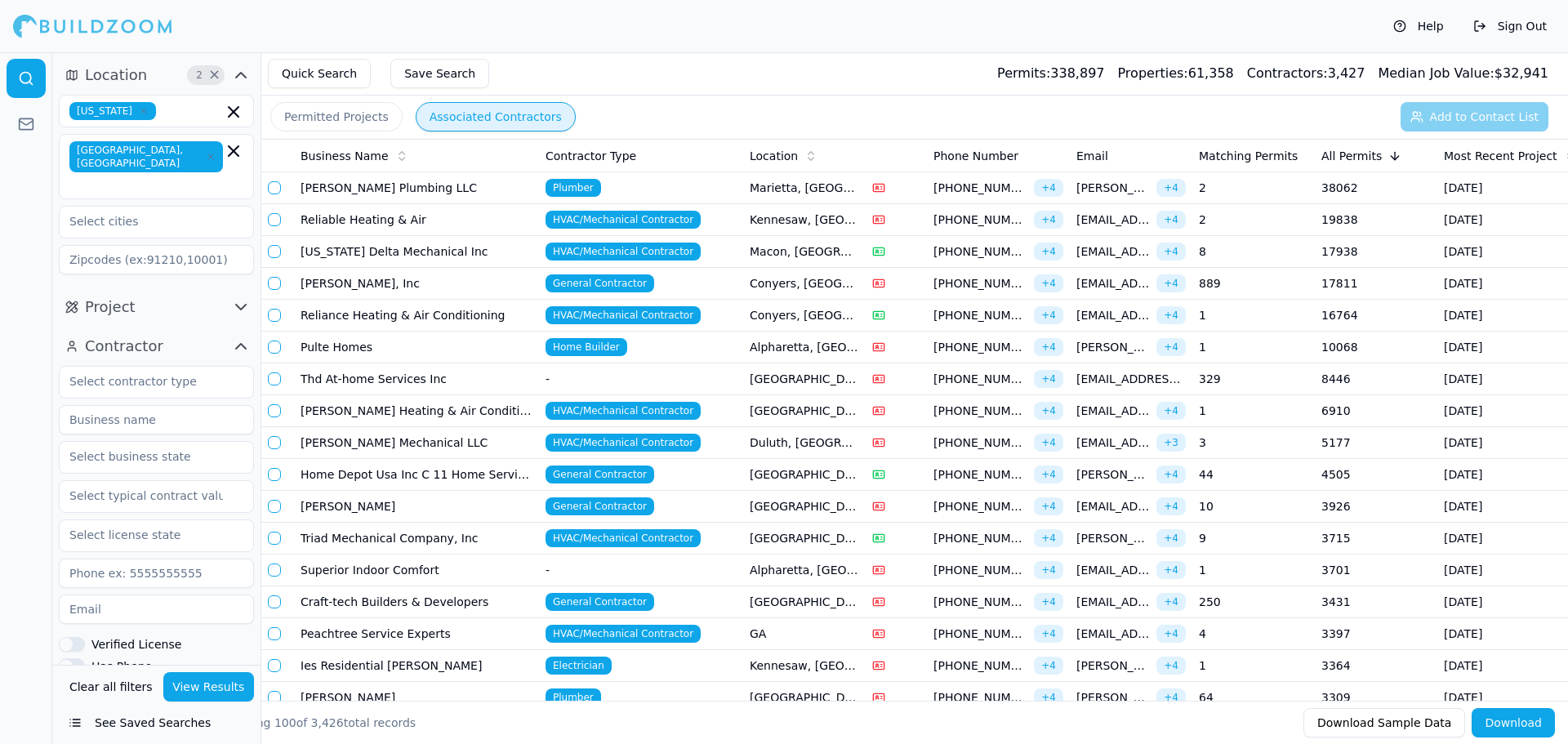
click at [455, 123] on button "Associated Contractors" at bounding box center [495, 117] width 160 height 29
click at [417, 75] on button "Save Search" at bounding box center [439, 74] width 98 height 29
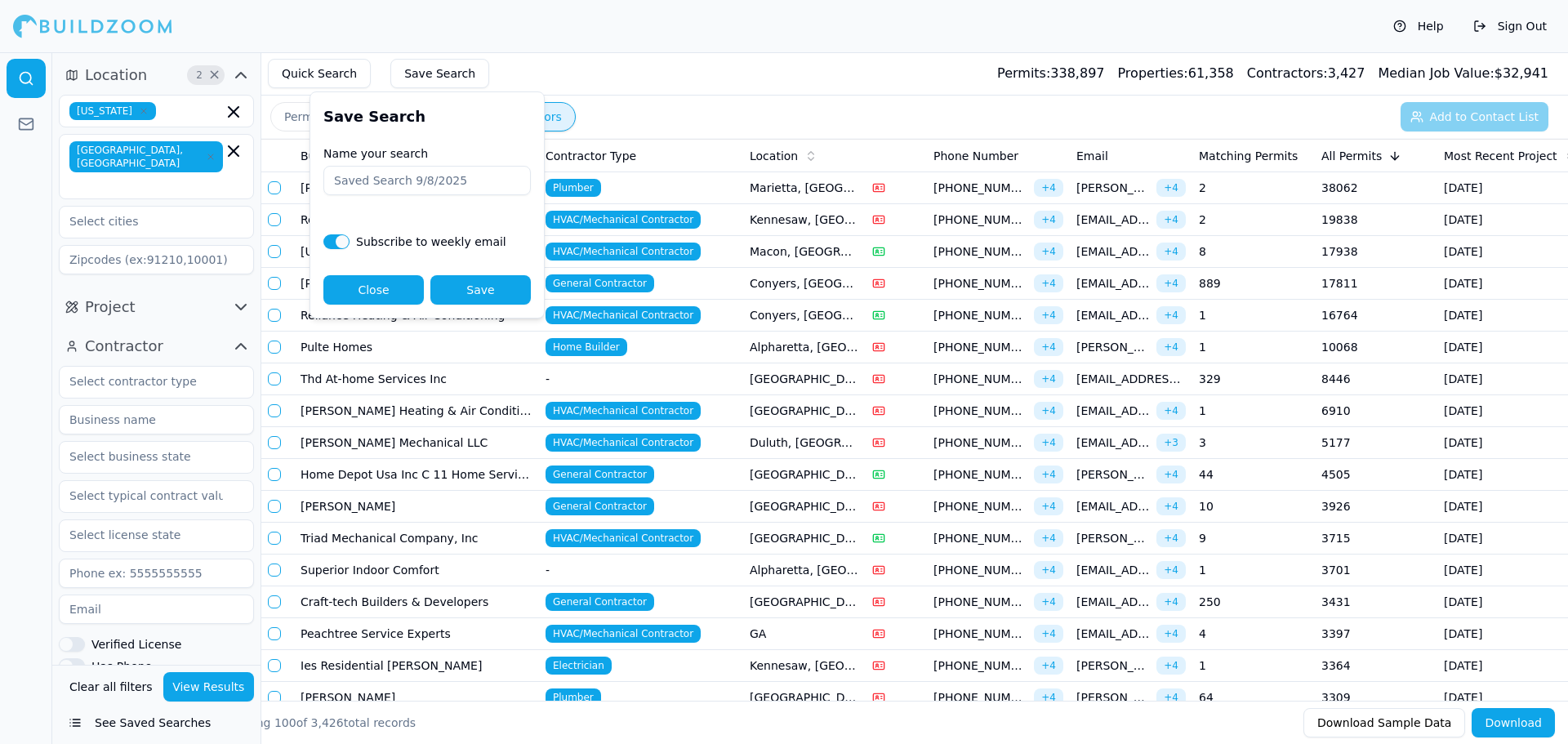
click at [486, 293] on button "Save" at bounding box center [481, 290] width 100 height 29
type input "Savannah [GEOGRAPHIC_DATA] Location Search"
click at [323, 275] on button "Close" at bounding box center [374, 290] width 100 height 29
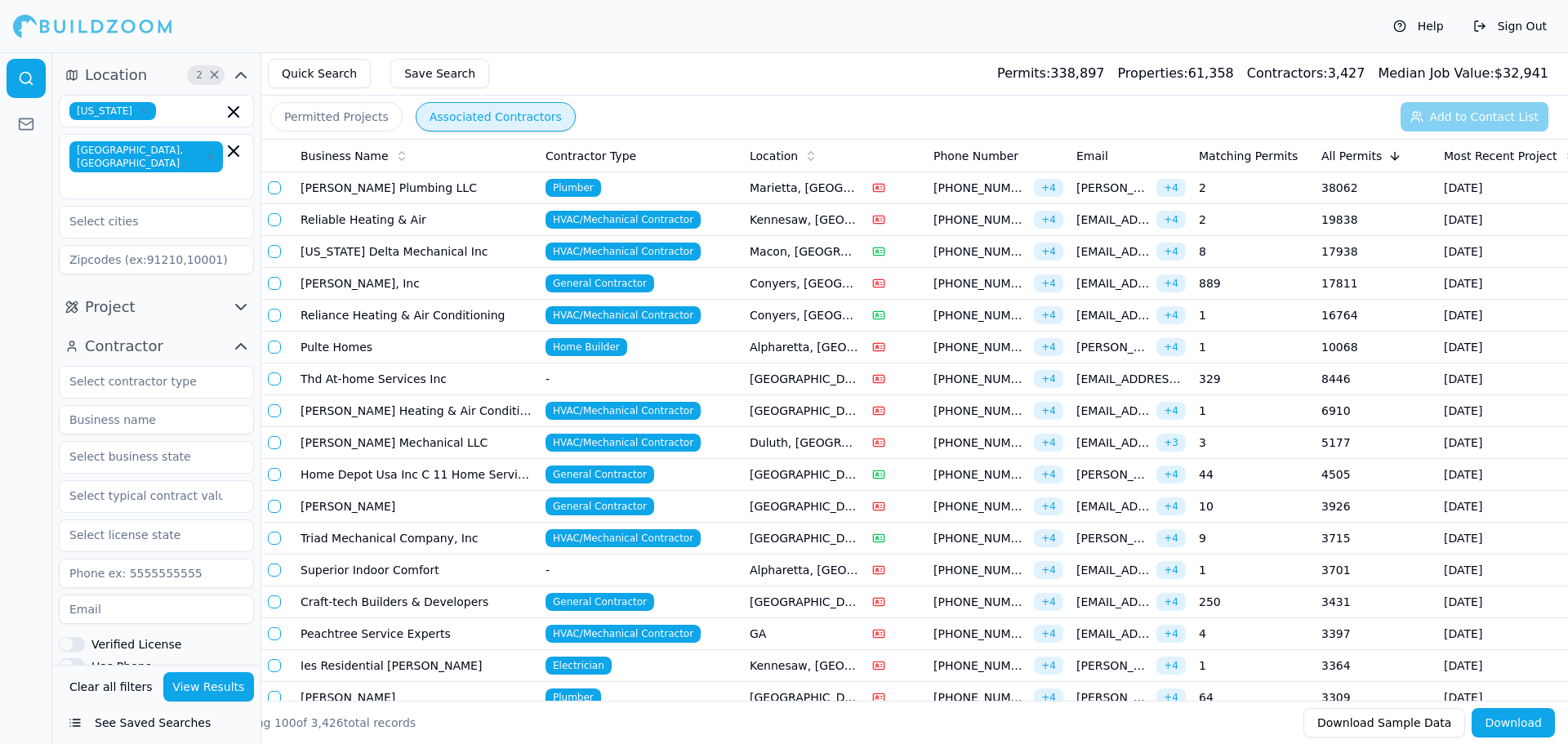
click at [117, 687] on button "Clear all filters" at bounding box center [110, 687] width 91 height 29
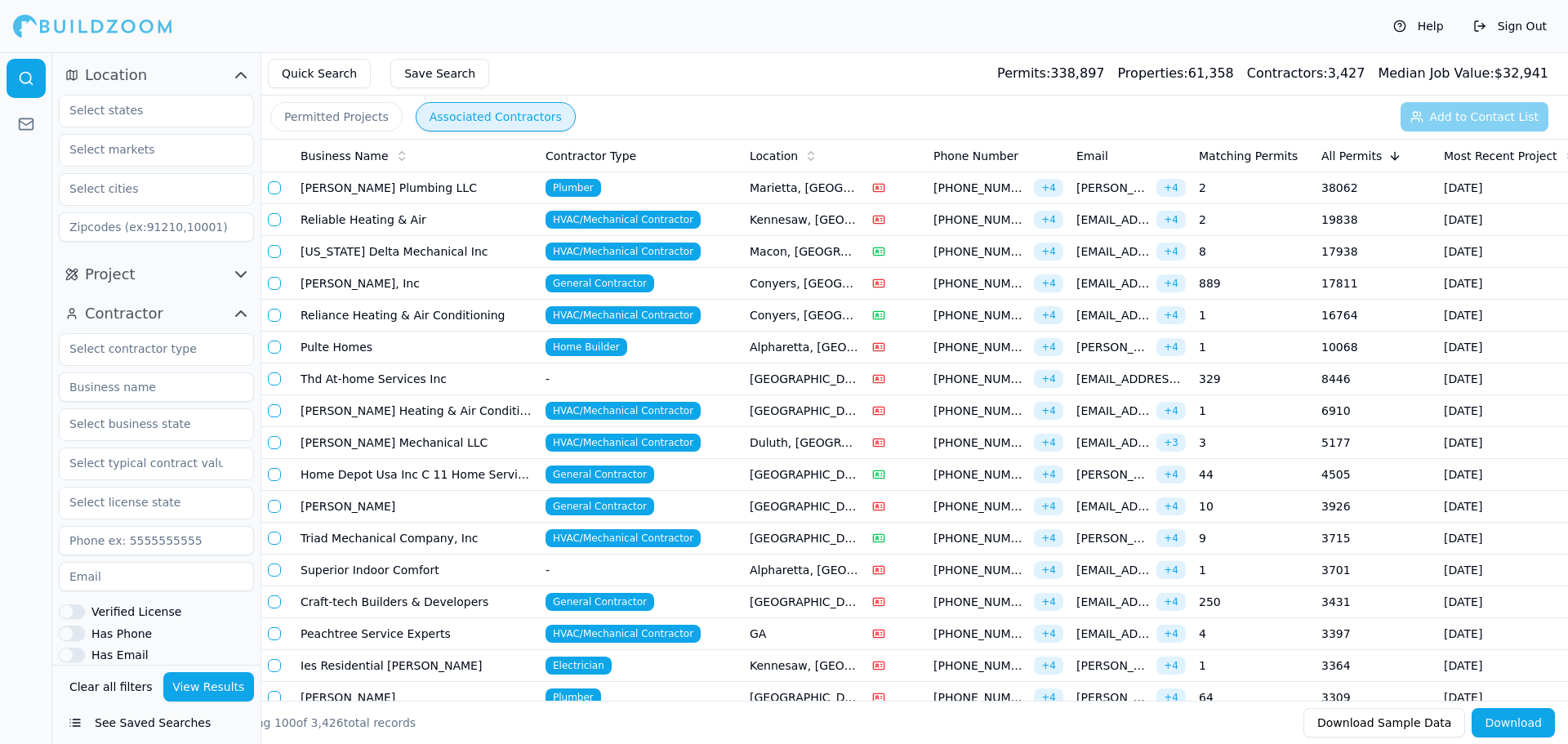
click at [103, 684] on button "Clear all filters" at bounding box center [110, 687] width 91 height 29
click at [117, 391] on input at bounding box center [156, 387] width 195 height 29
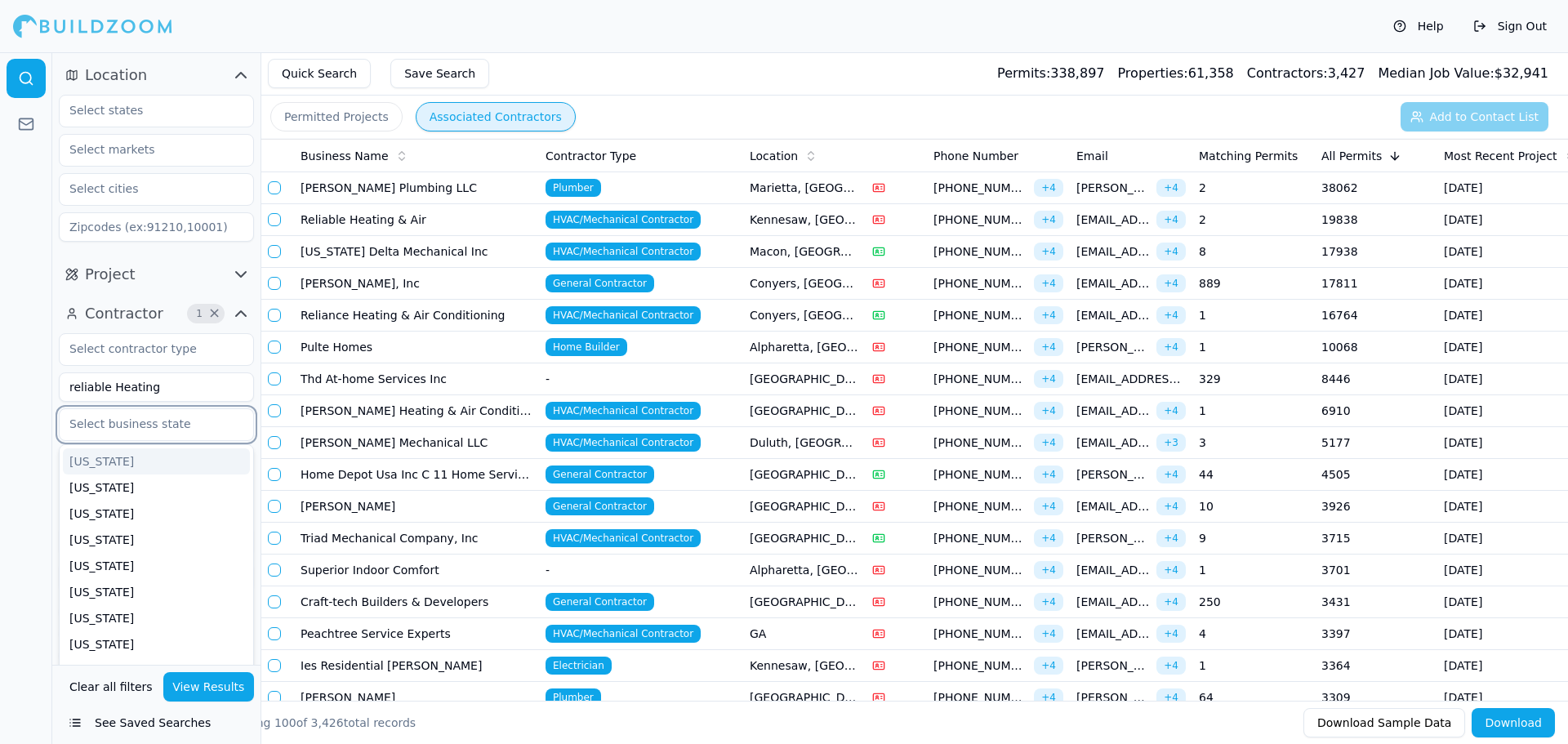
click at [118, 434] on input "text" at bounding box center [146, 424] width 173 height 29
click at [91, 635] on div "[US_STATE]" at bounding box center [156, 641] width 187 height 27
click at [204, 684] on button "View Results" at bounding box center [208, 687] width 91 height 29
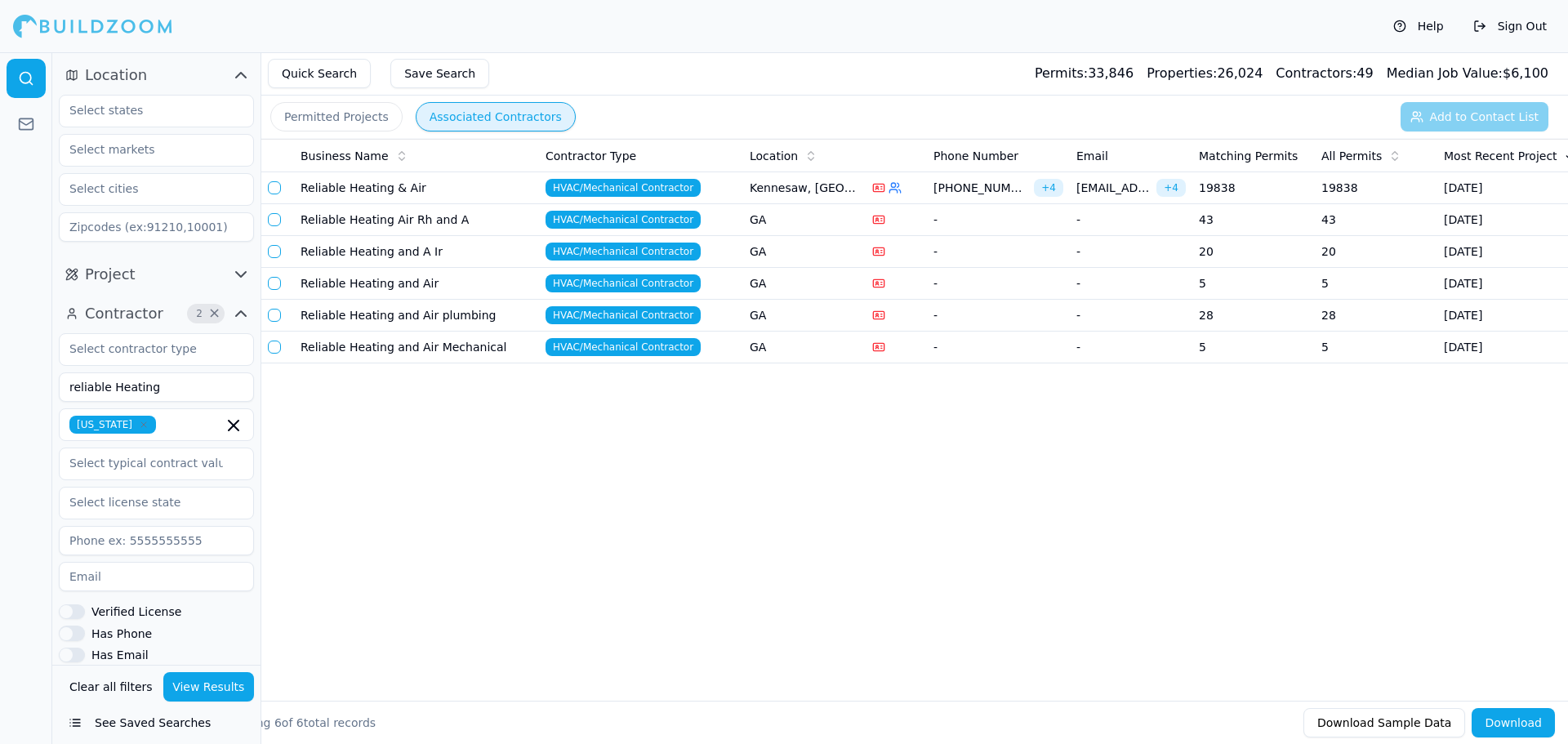
click at [337, 117] on button "Permitted Projects" at bounding box center [336, 117] width 133 height 29
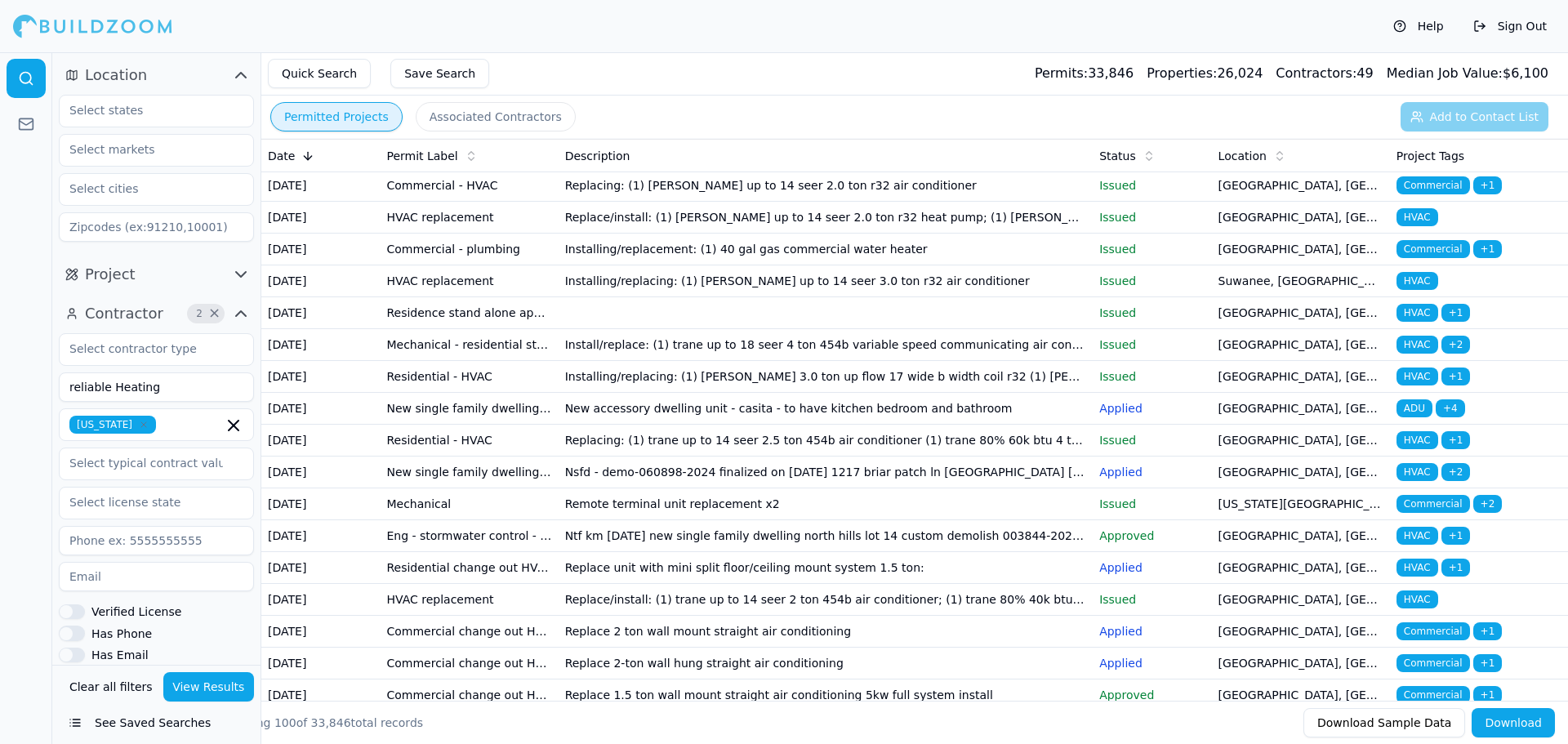
scroll to position [734, 0]
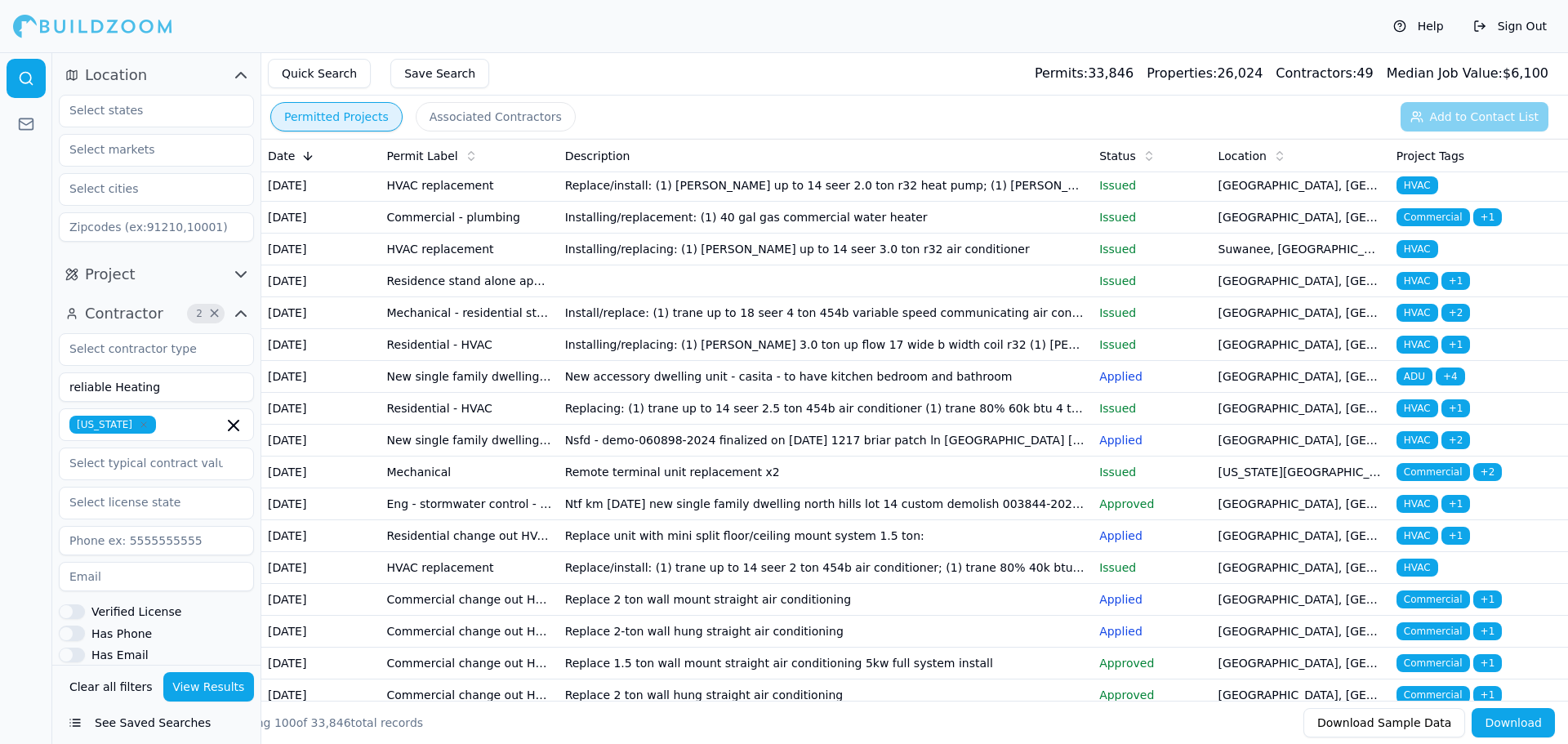
click at [1519, 730] on button "Download" at bounding box center [1513, 722] width 84 height 29
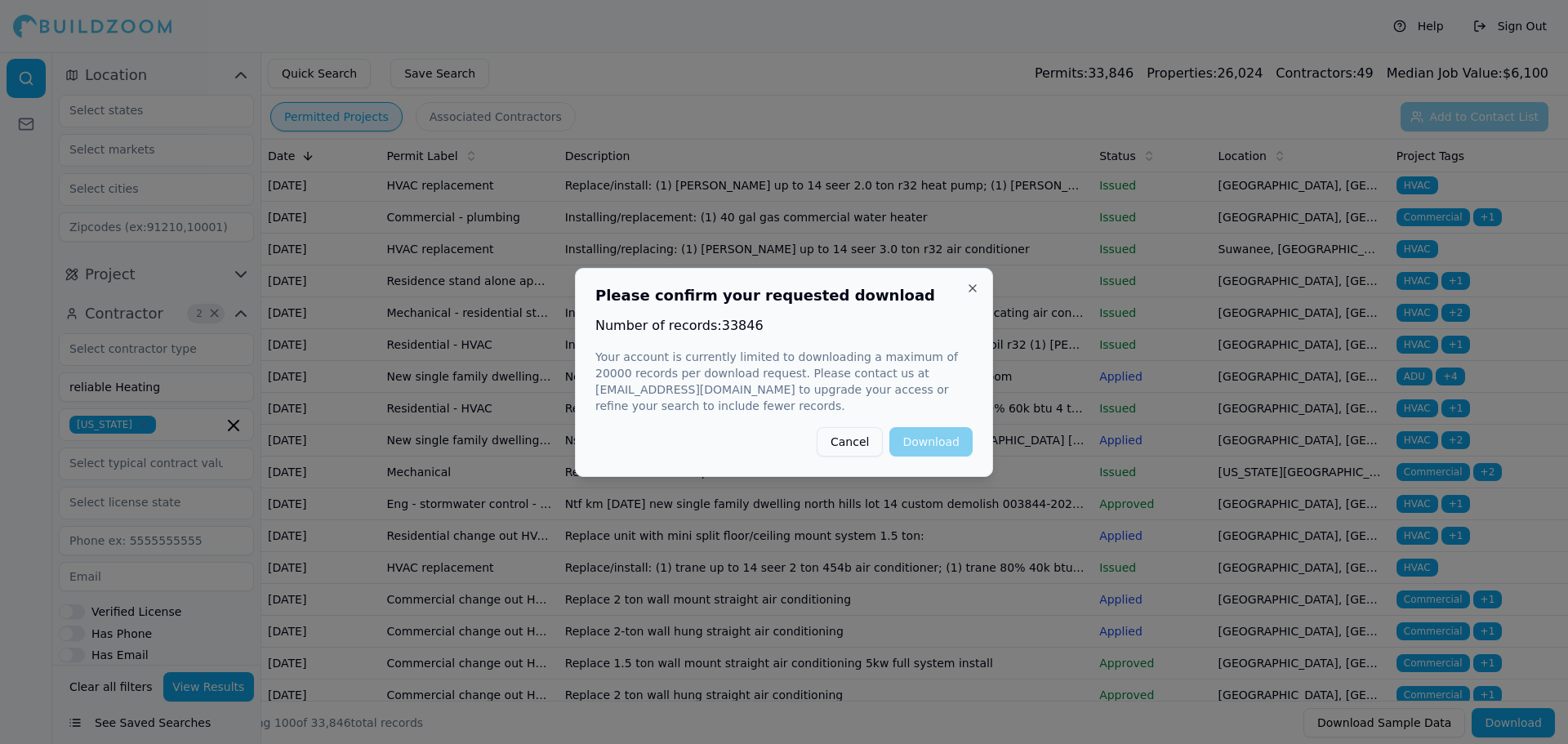
click at [943, 434] on div "Cancel Download" at bounding box center [784, 441] width 377 height 29
click at [968, 295] on button "Close" at bounding box center [972, 288] width 13 height 13
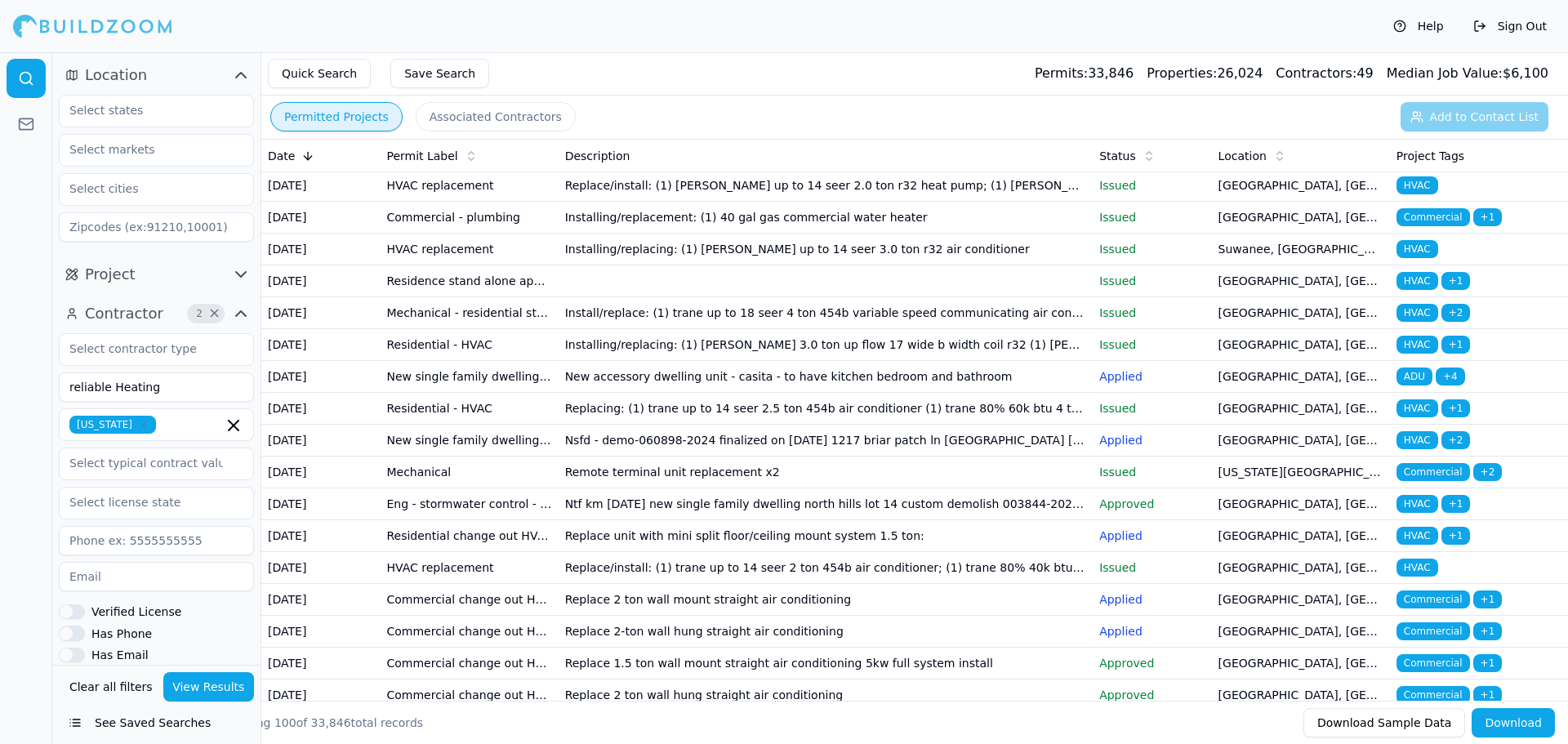
click at [193, 388] on input "reliable Heating" at bounding box center [156, 387] width 195 height 29
type input "reliable Heating & air"
click at [188, 693] on button "View Results" at bounding box center [208, 687] width 91 height 29
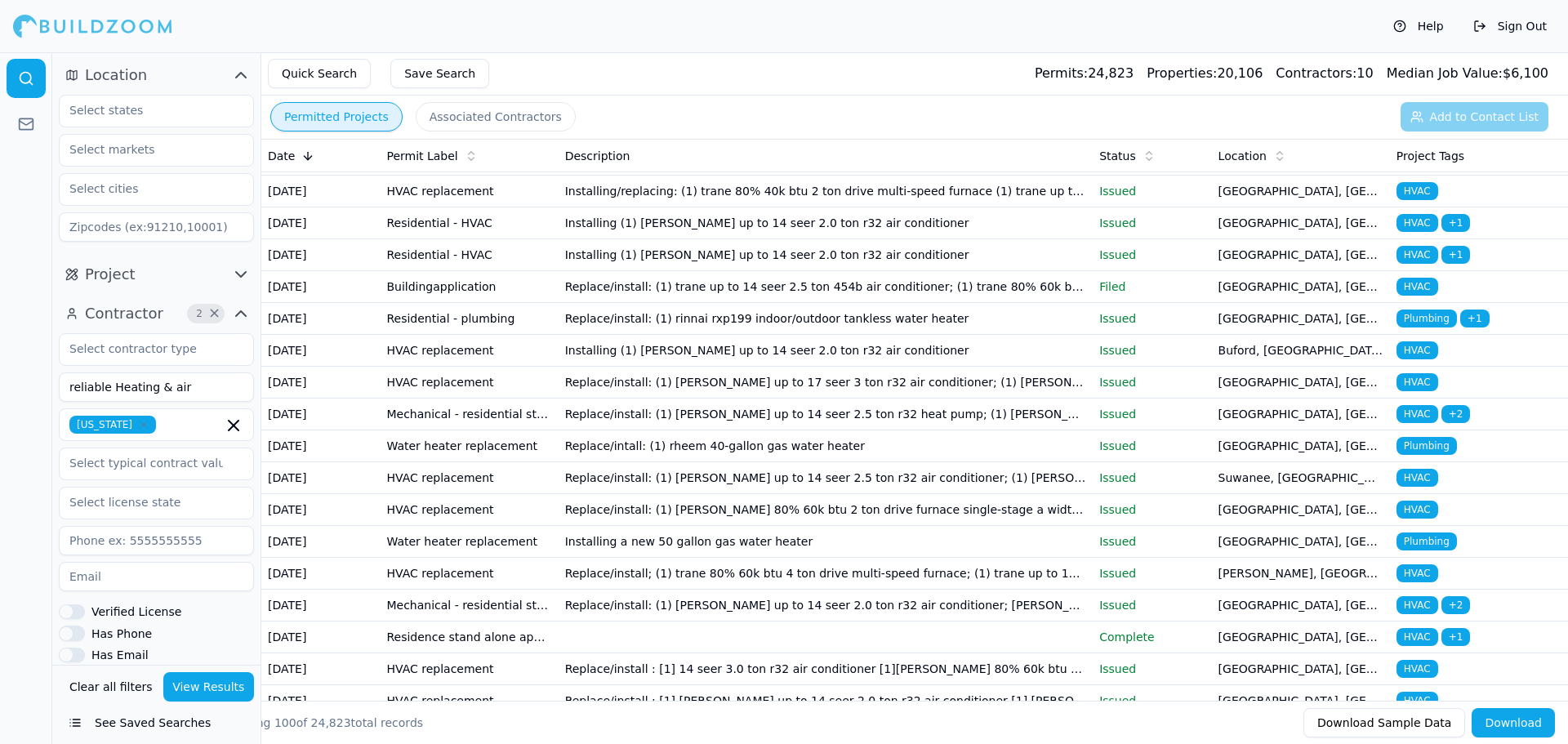
scroll to position [734, 0]
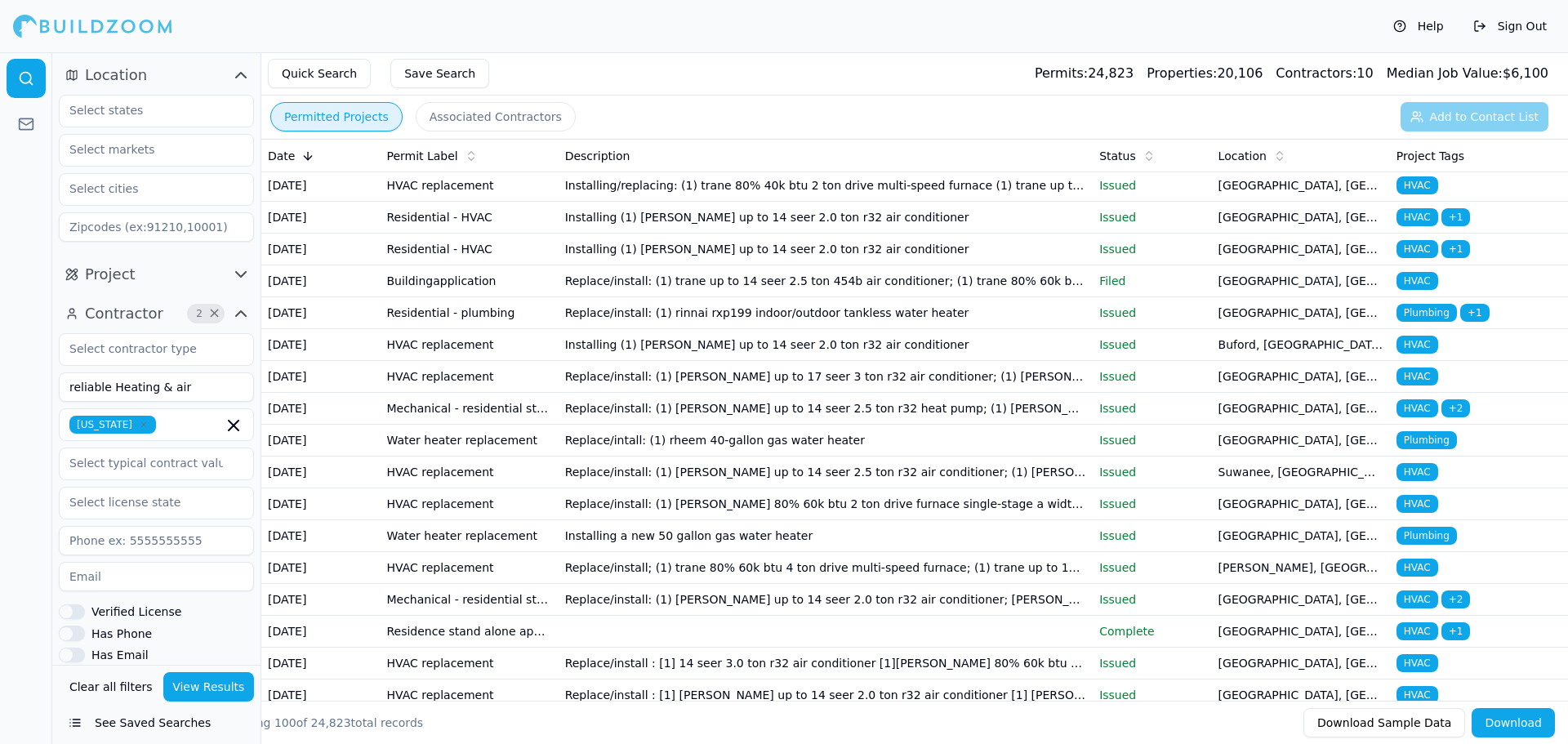
click at [1144, 156] on icon at bounding box center [1148, 155] width 13 height 13
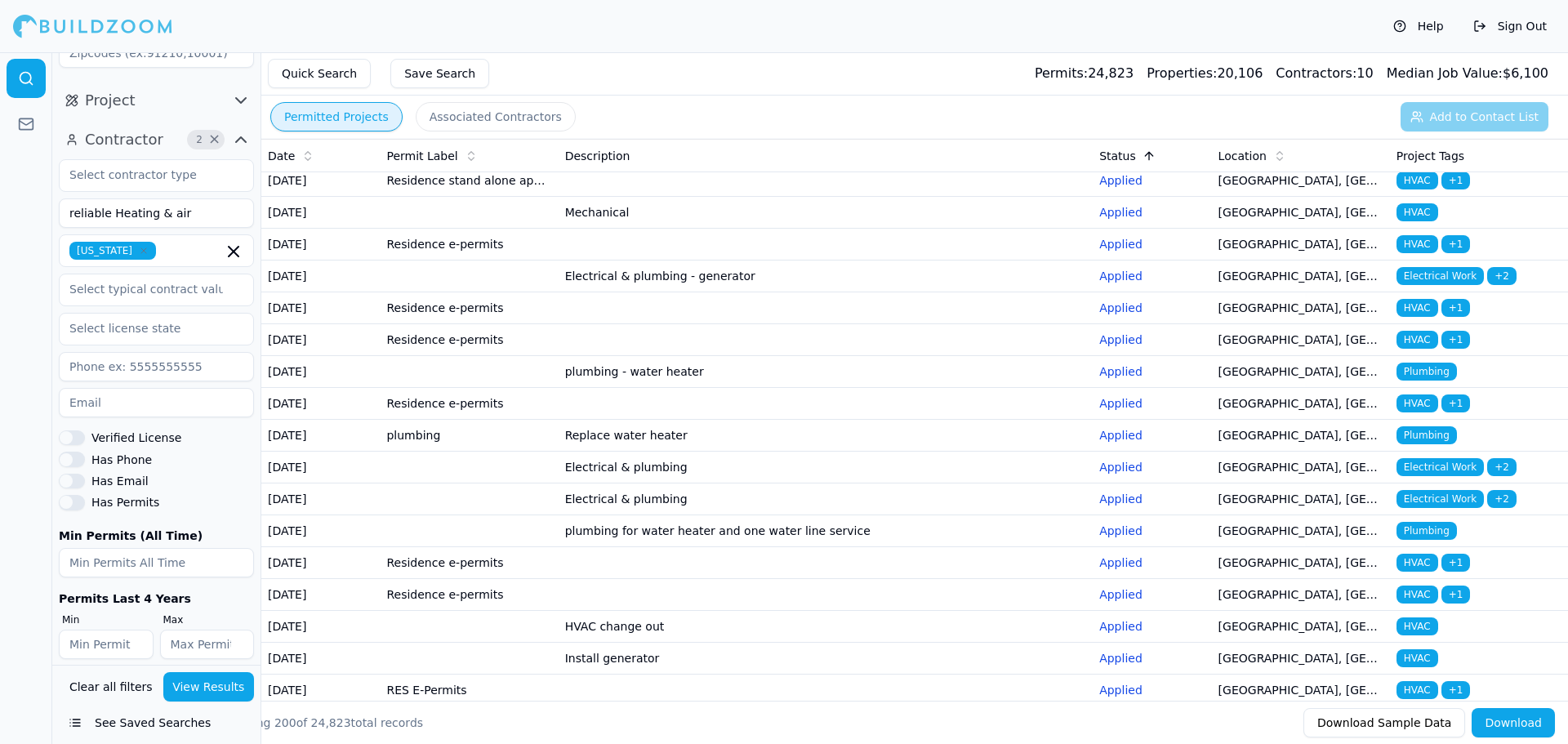
scroll to position [188, 0]
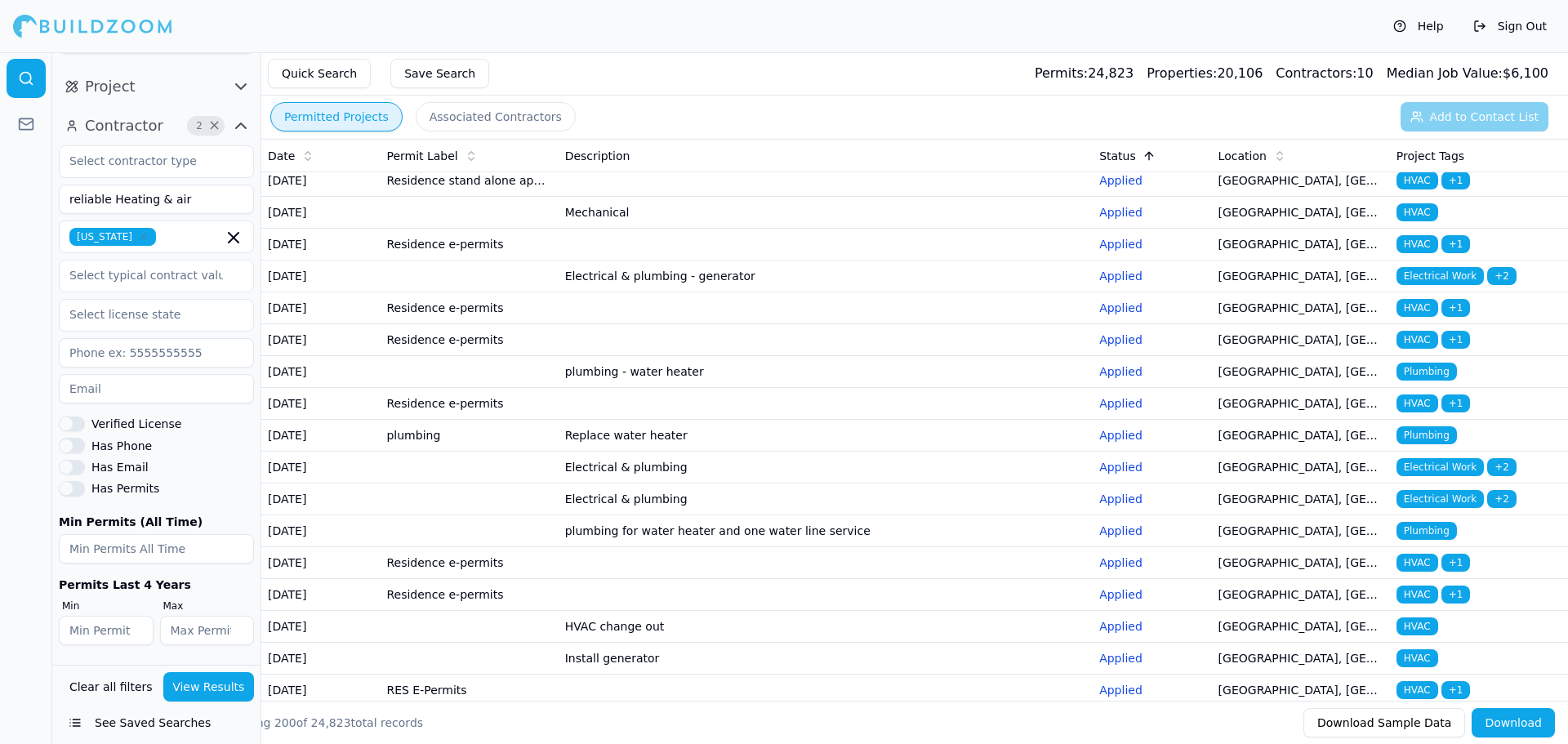
click at [141, 489] on label "Has Permits" at bounding box center [125, 488] width 68 height 12
click at [85, 489] on button "Has Permits" at bounding box center [72, 487] width 27 height 15
click at [187, 682] on button "View Results" at bounding box center [208, 687] width 91 height 29
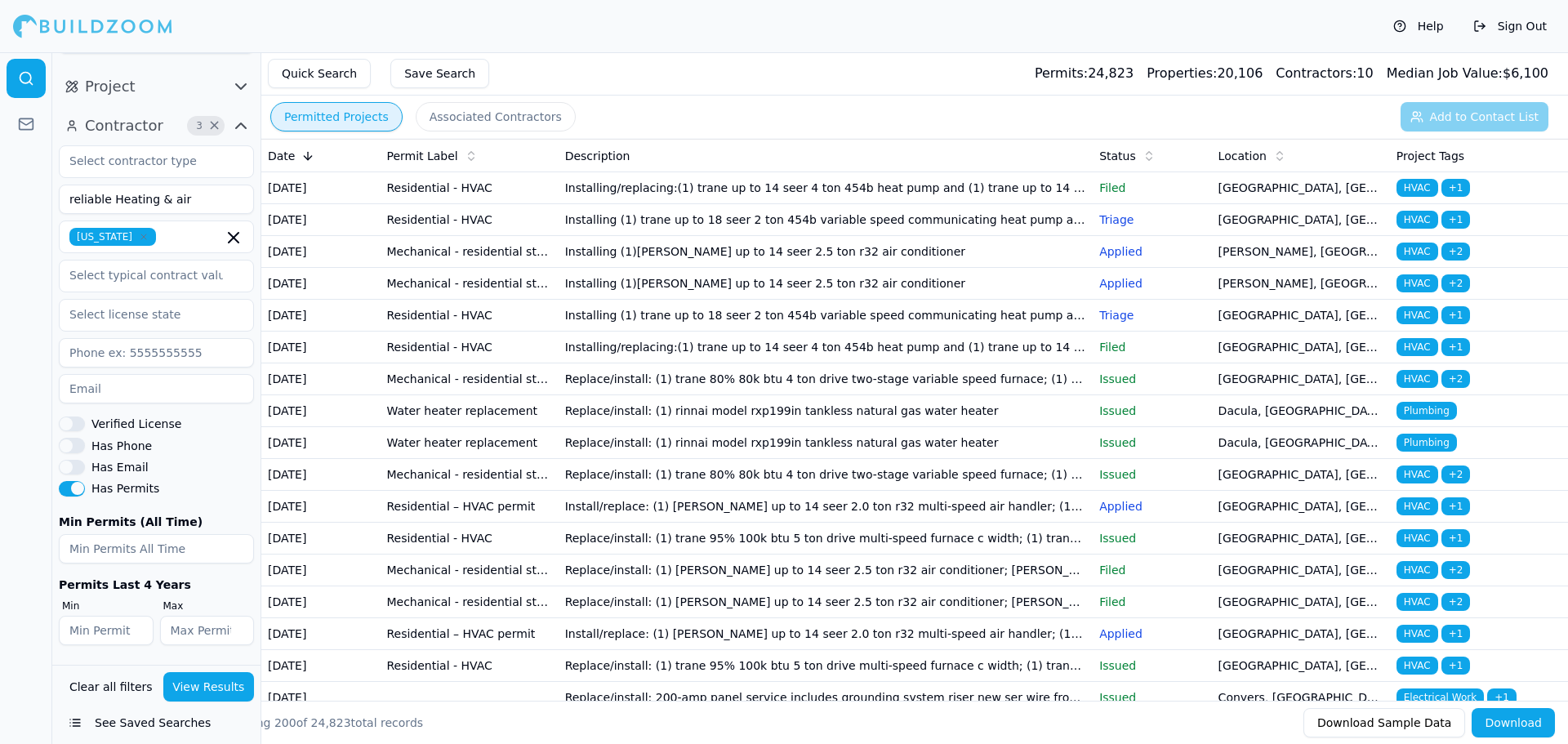
click at [138, 471] on label "Has Email" at bounding box center [120, 467] width 57 height 12
click at [85, 471] on button "Has Email" at bounding box center [72, 467] width 27 height 15
click at [176, 691] on button "View Results" at bounding box center [208, 687] width 91 height 29
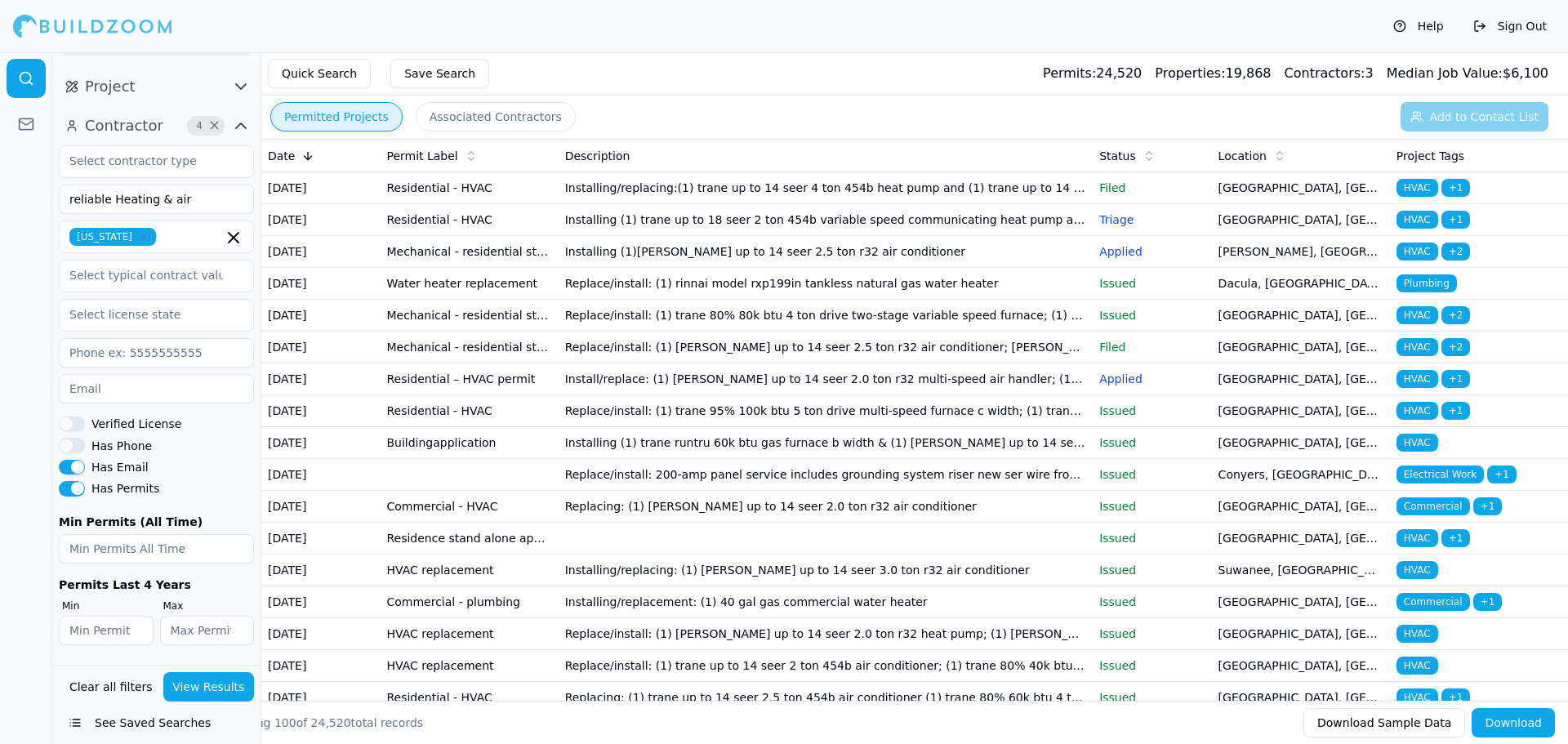
click at [1509, 716] on button "Download" at bounding box center [1513, 722] width 84 height 29
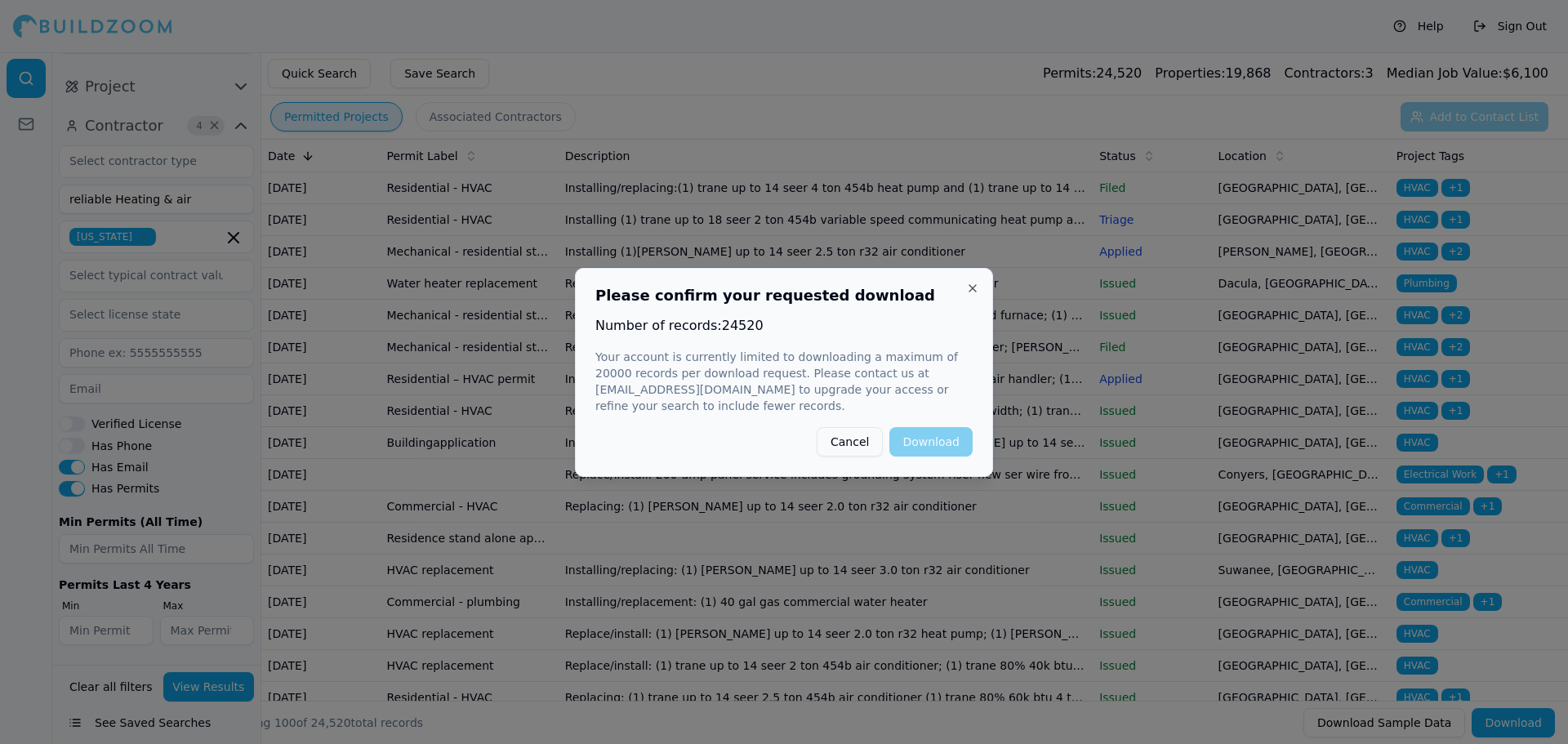
click at [853, 429] on button "Cancel" at bounding box center [849, 441] width 66 height 29
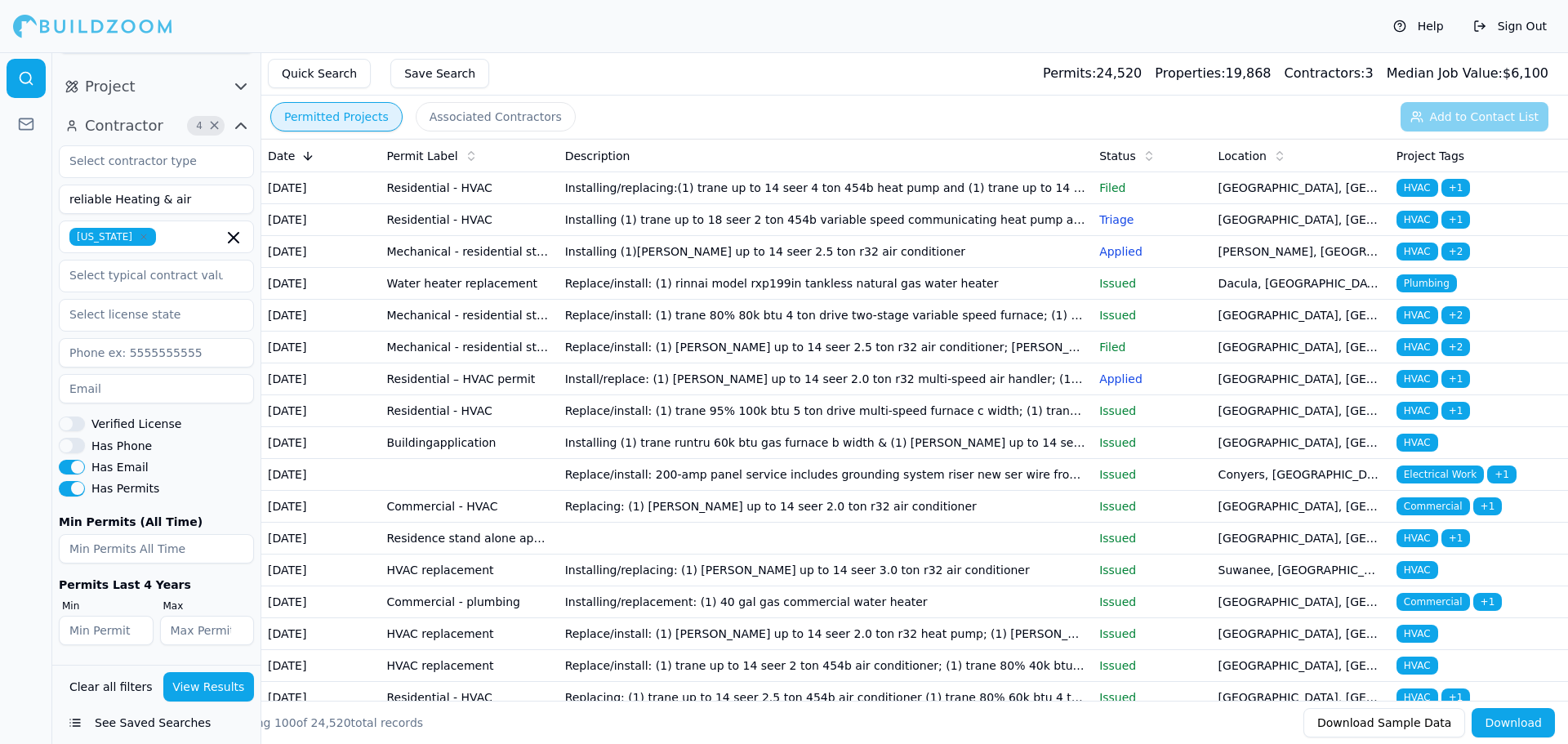
click at [134, 451] on label "Has Phone" at bounding box center [121, 446] width 60 height 12
click at [85, 452] on button "Has Phone" at bounding box center [72, 444] width 27 height 15
click at [140, 425] on label "Verified License" at bounding box center [136, 424] width 89 height 12
click at [85, 425] on button "Verified License" at bounding box center [72, 424] width 27 height 15
click at [195, 686] on button "View Results" at bounding box center [208, 687] width 91 height 29
